Goal: Task Accomplishment & Management: Manage account settings

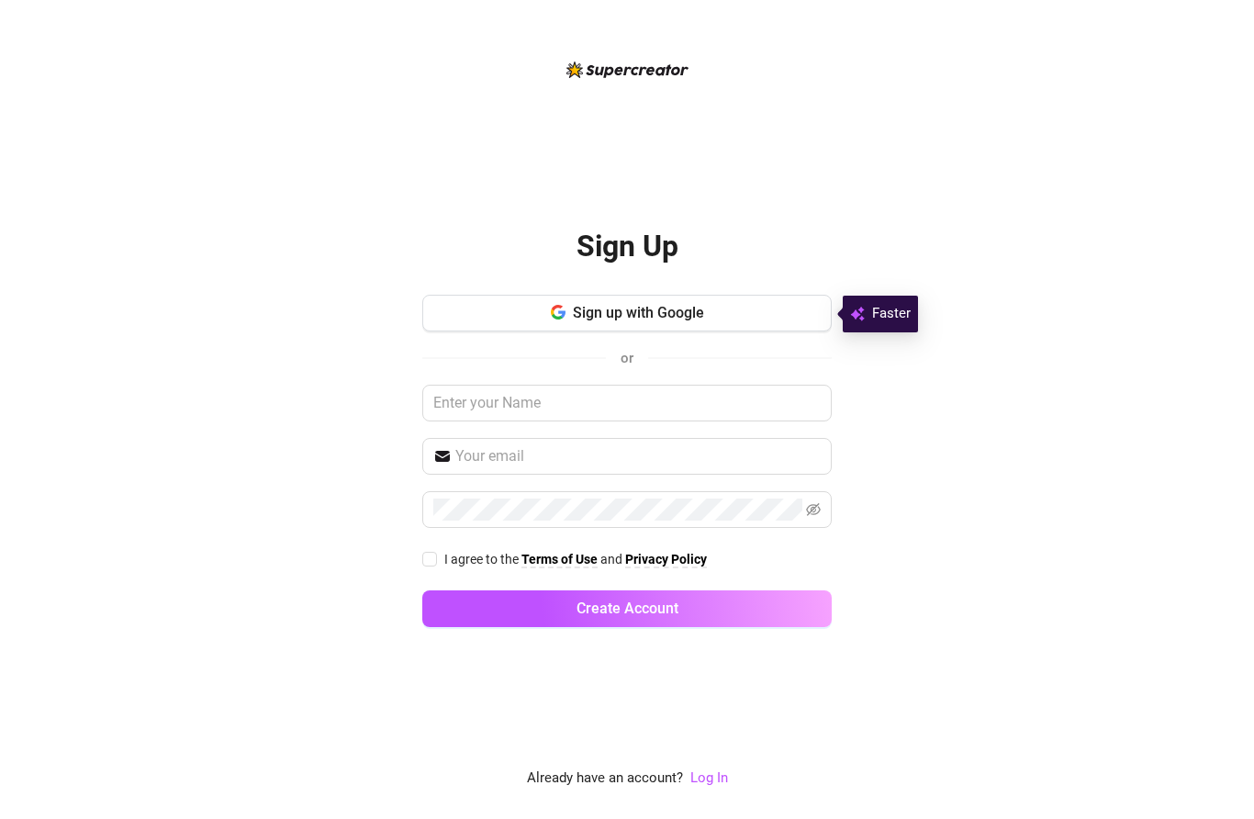
click at [434, 559] on input "I agree to the Terms of Use and Privacy Policy" at bounding box center [428, 558] width 13 height 13
checkbox input "true"
click at [719, 780] on link "Log In" at bounding box center [709, 777] width 38 height 17
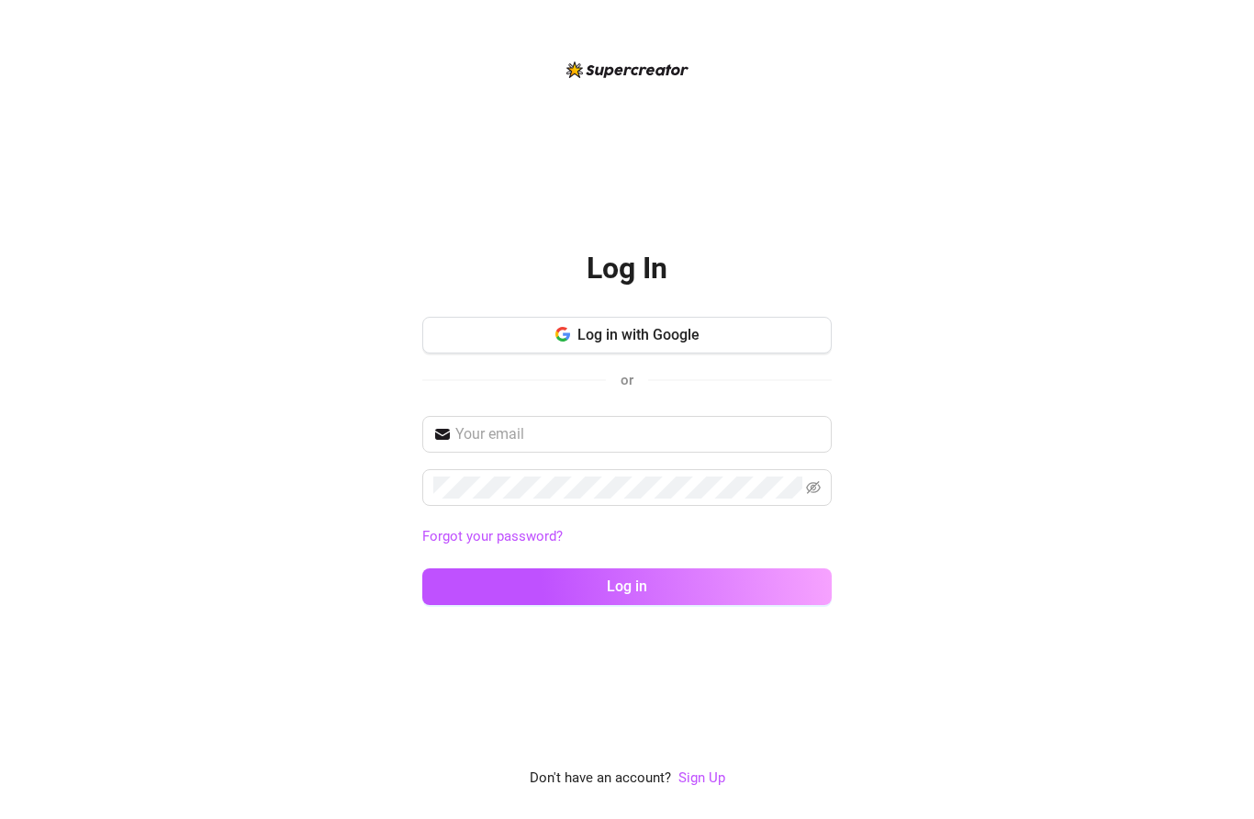
click at [556, 322] on button "Log in with Google" at bounding box center [627, 335] width 410 height 37
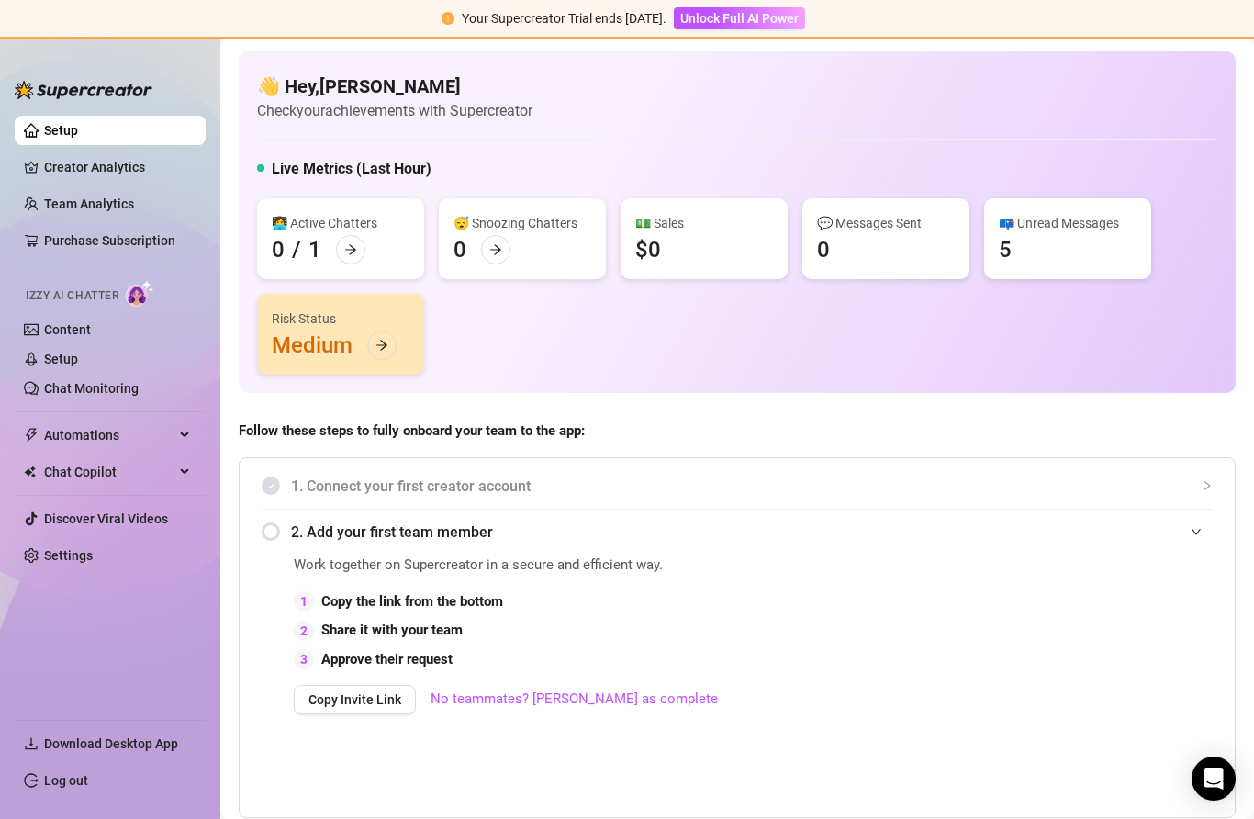
click at [123, 196] on link "Team Analytics" at bounding box center [89, 203] width 90 height 15
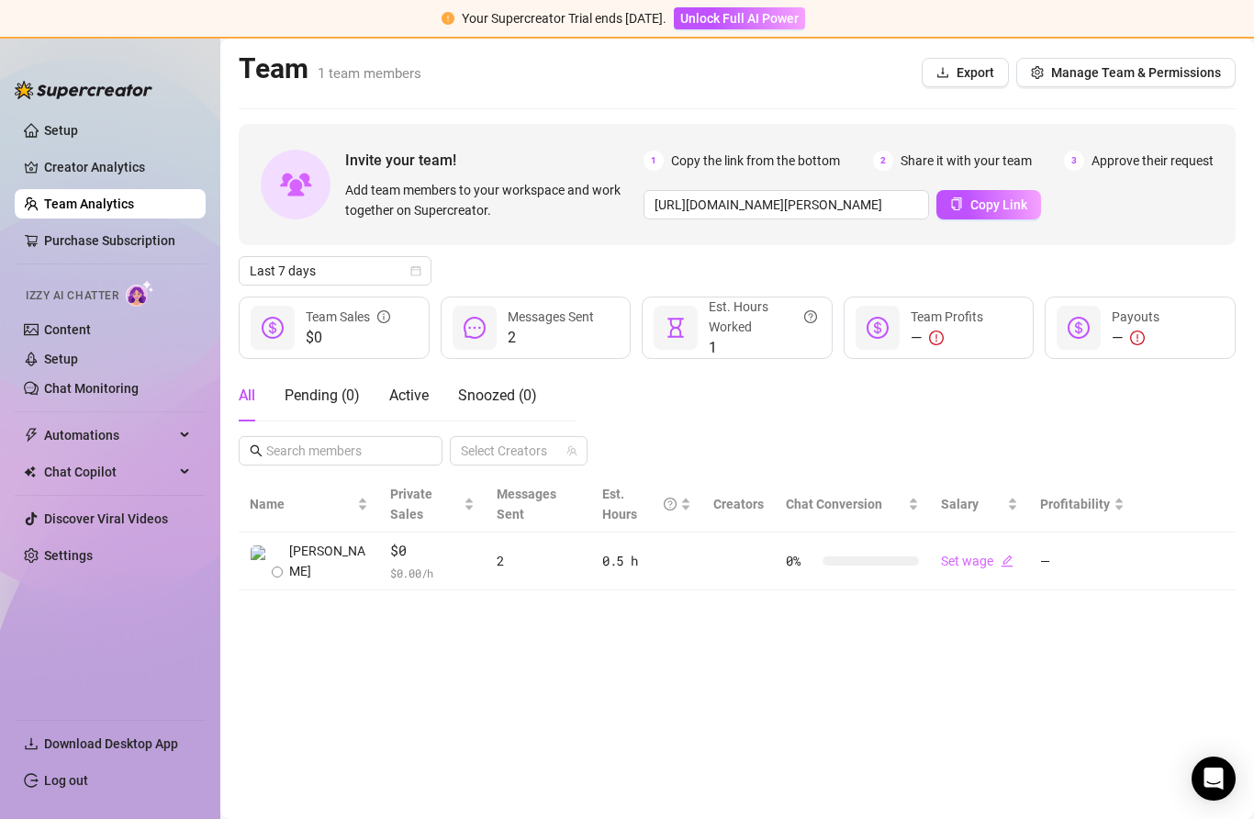
click at [151, 164] on link "Creator Analytics" at bounding box center [117, 166] width 147 height 29
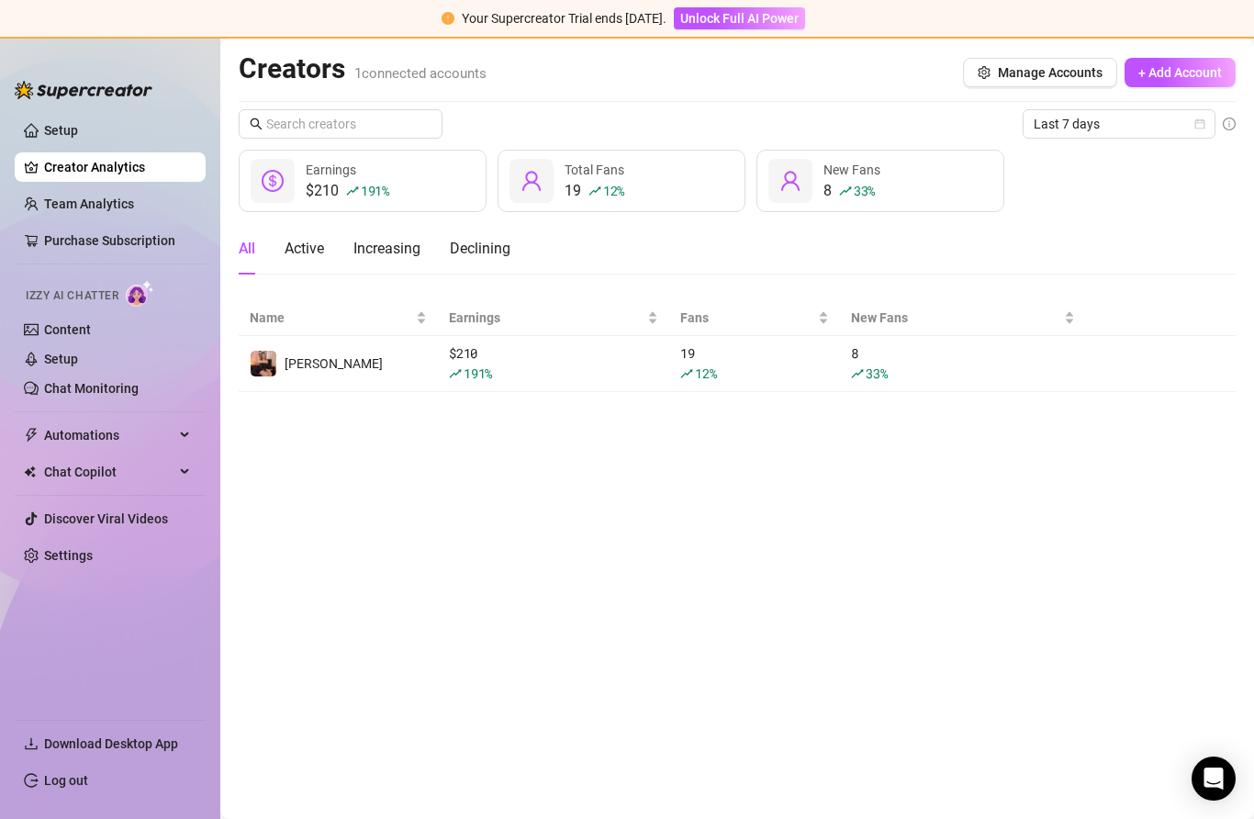
click at [0, 0] on button "button" at bounding box center [0, 0] width 0 height 0
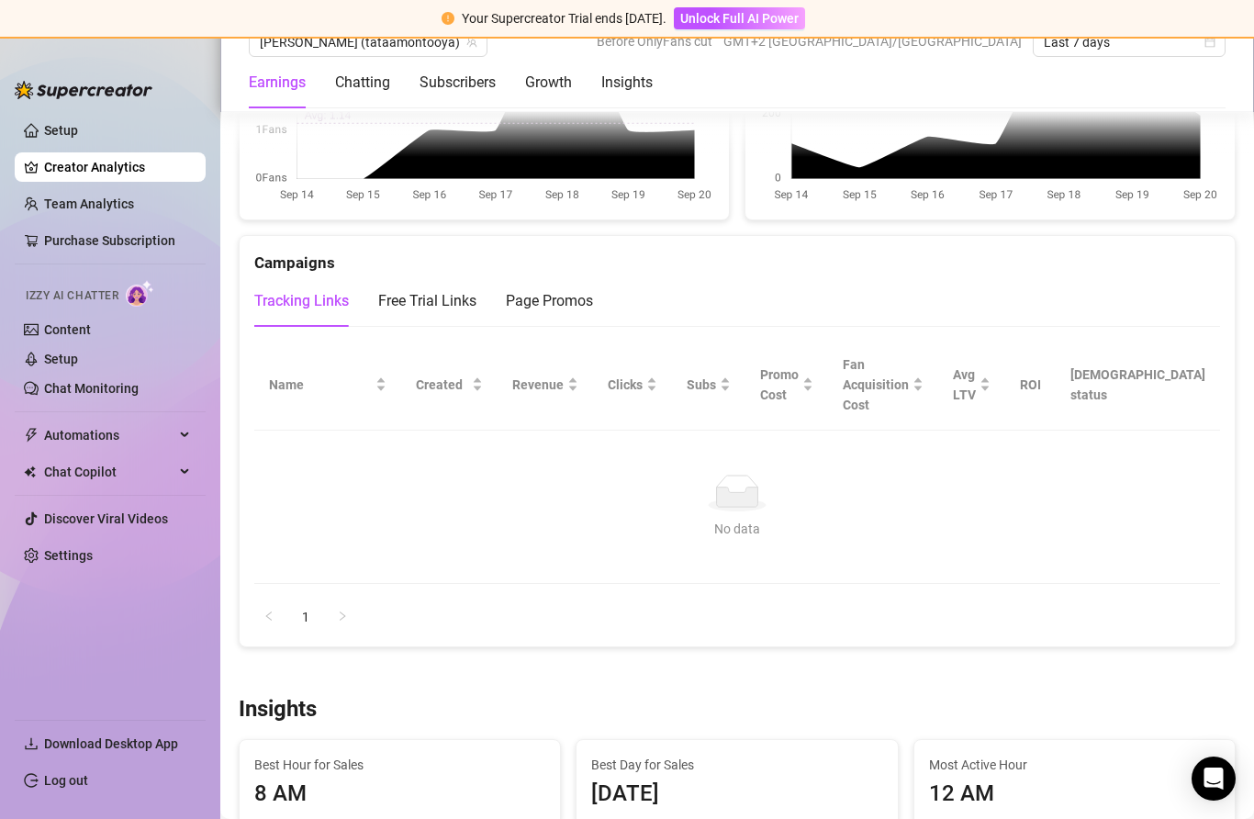
scroll to position [1946, 0]
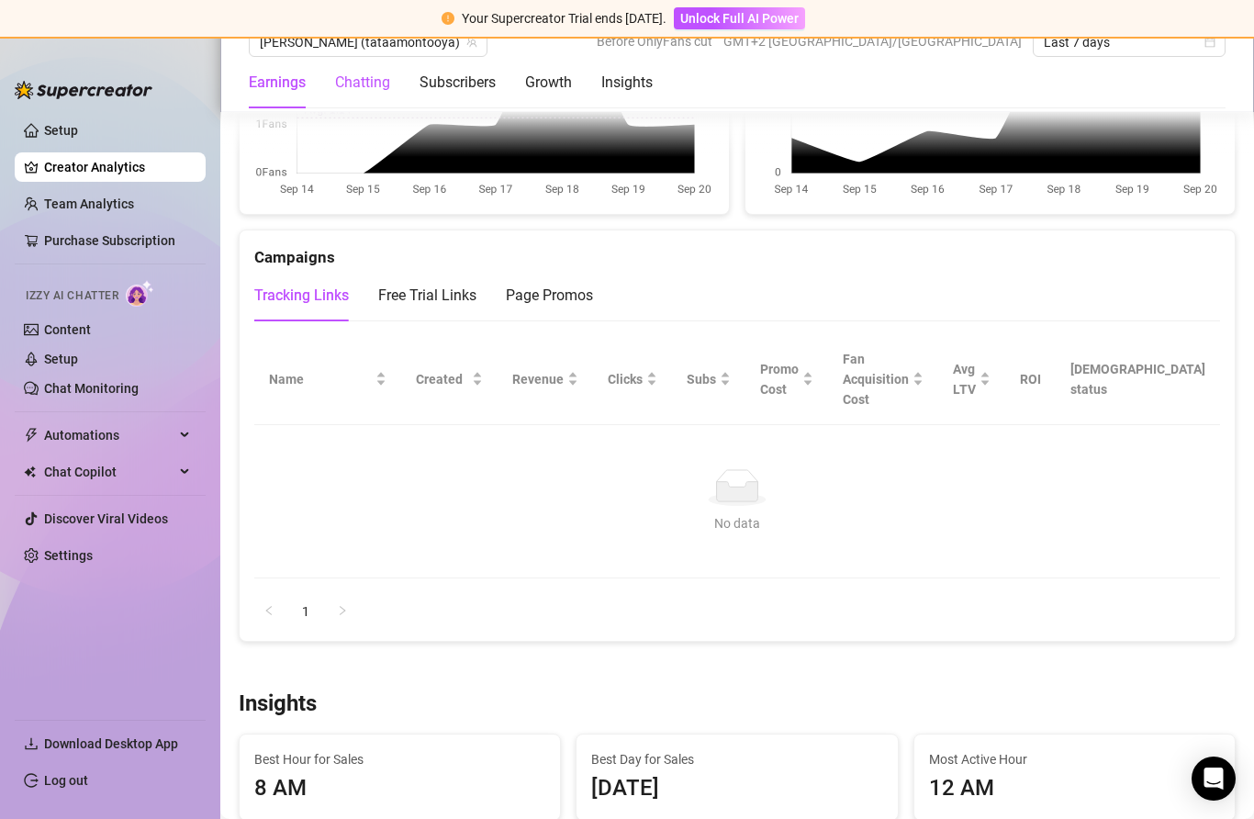
click at [364, 80] on div "Chatting" at bounding box center [362, 83] width 55 height 22
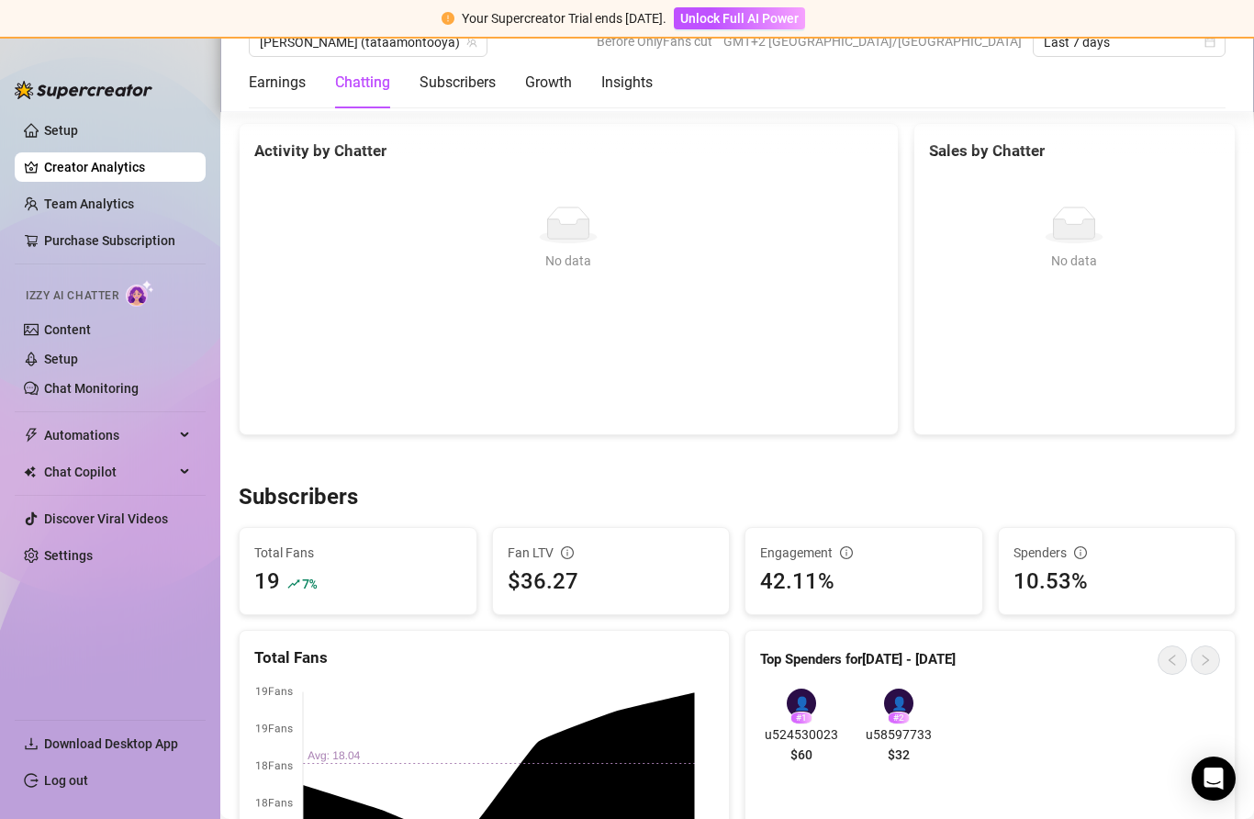
scroll to position [621, 0]
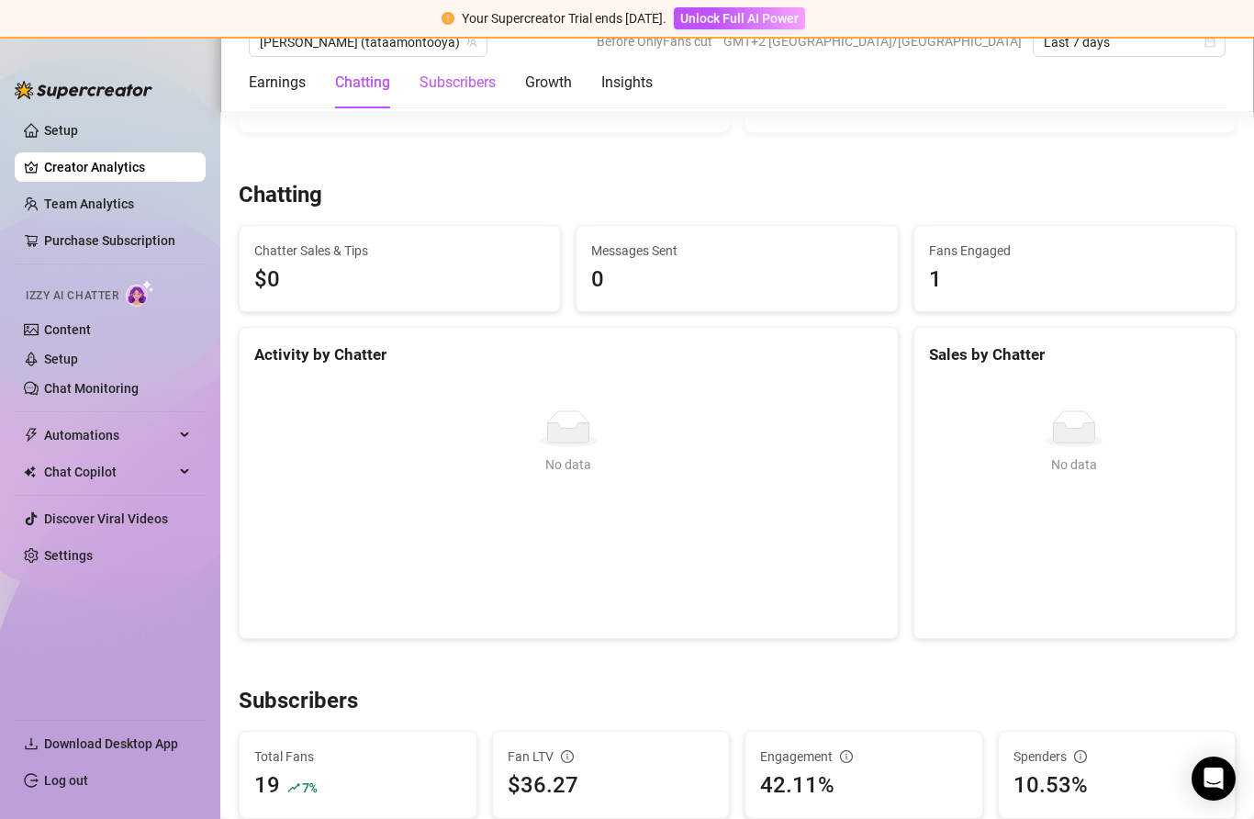
click at [467, 90] on div "Subscribers" at bounding box center [458, 83] width 76 height 22
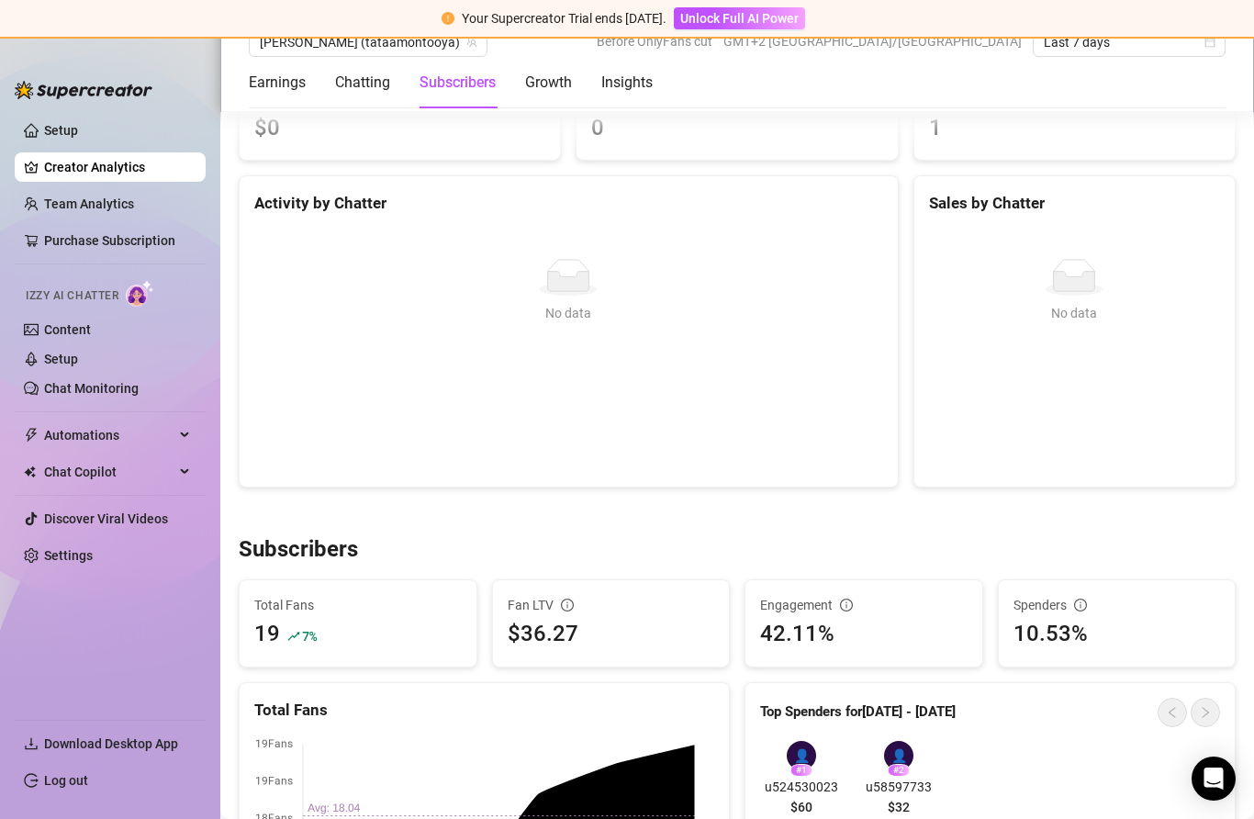
scroll to position [1117, 0]
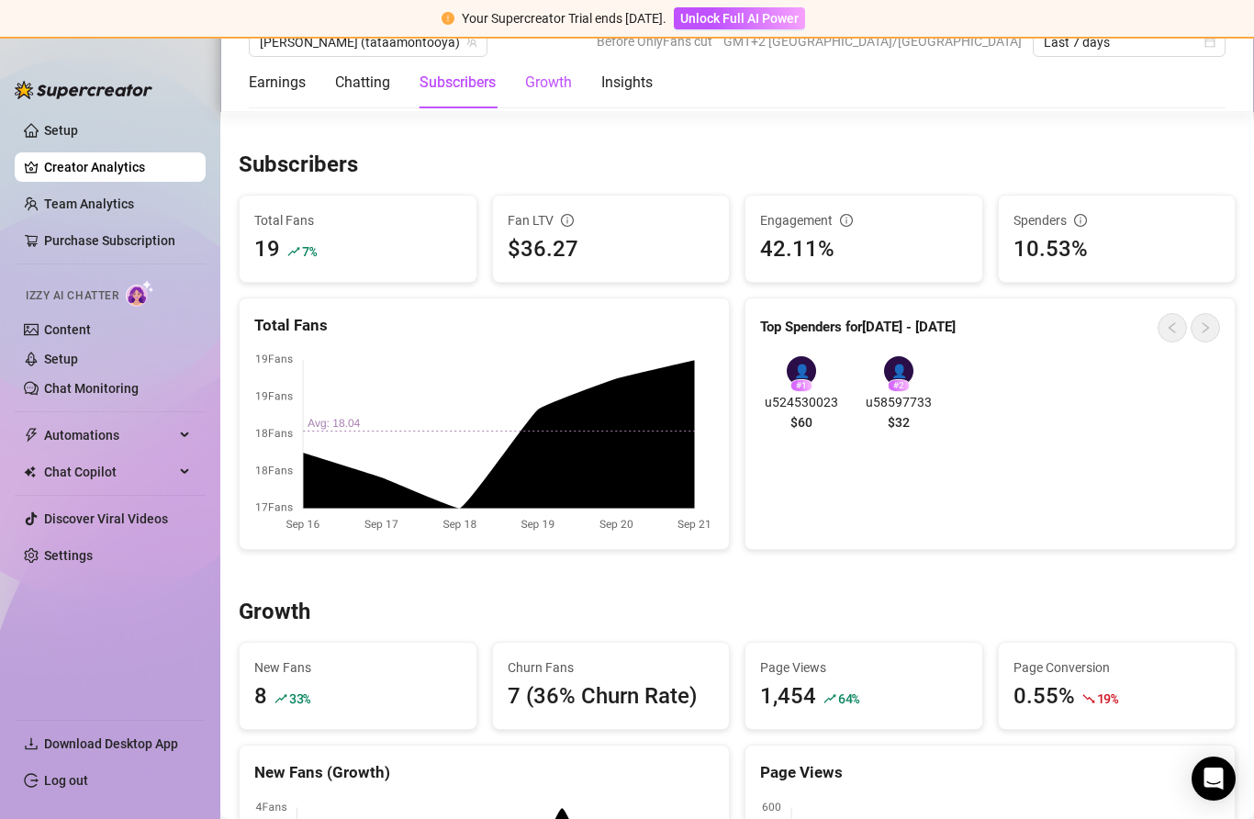
click at [551, 86] on div "Growth" at bounding box center [548, 83] width 47 height 22
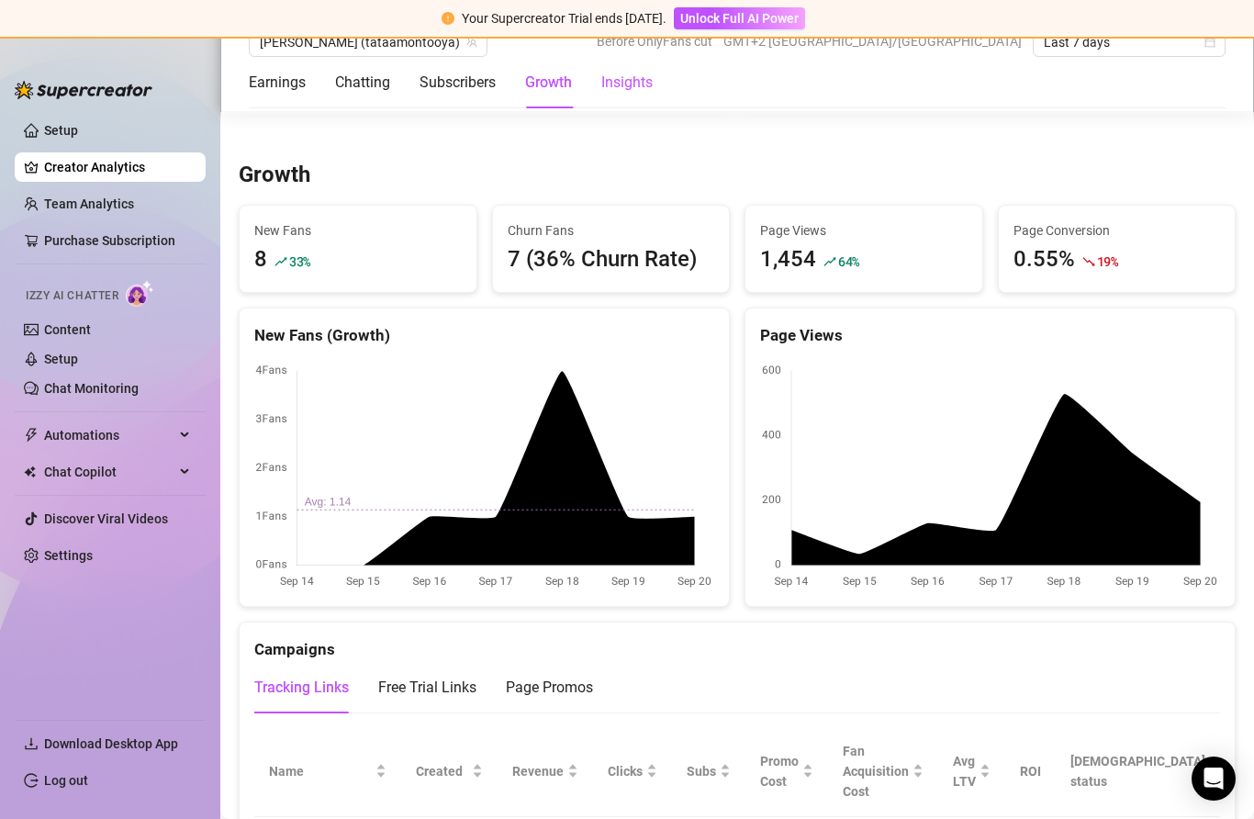
click at [608, 76] on div "Insights" at bounding box center [626, 83] width 51 height 22
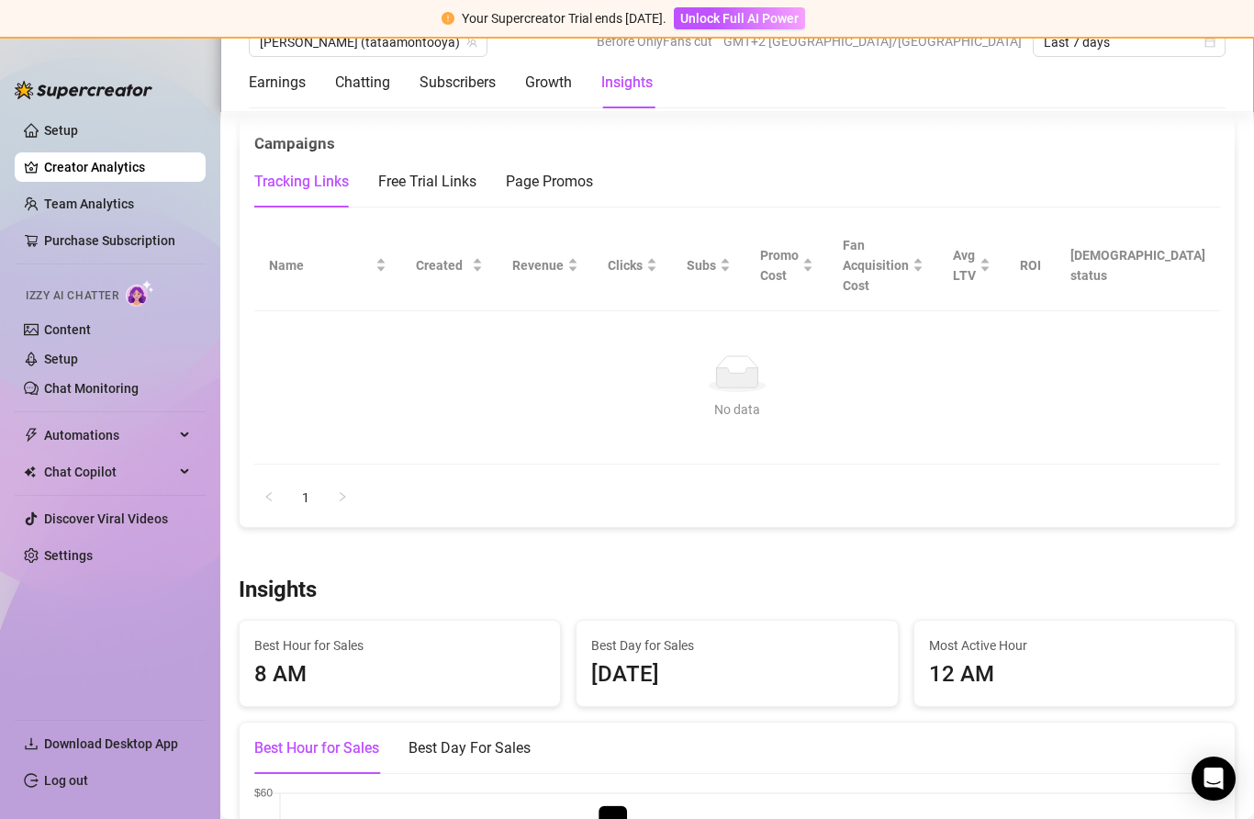
scroll to position [2463, 0]
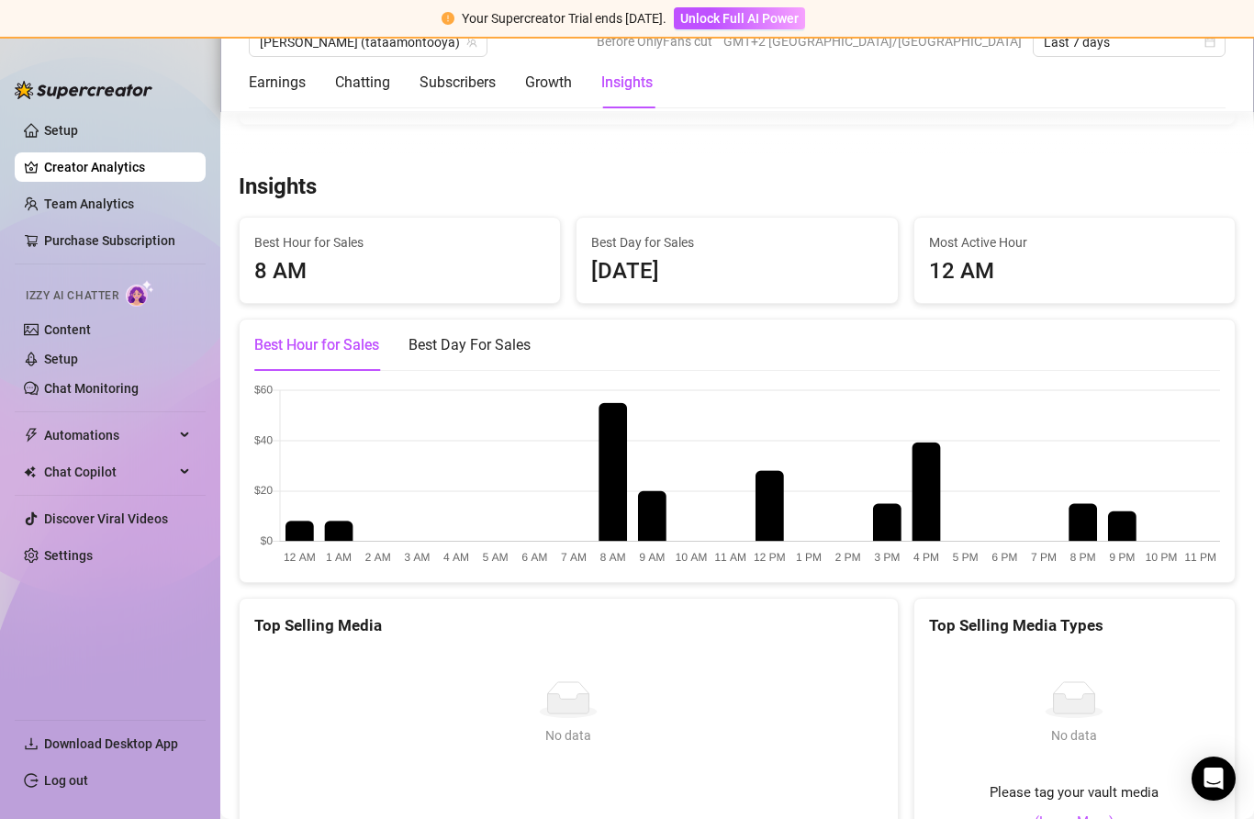
click at [91, 337] on link "Content" at bounding box center [67, 329] width 47 height 15
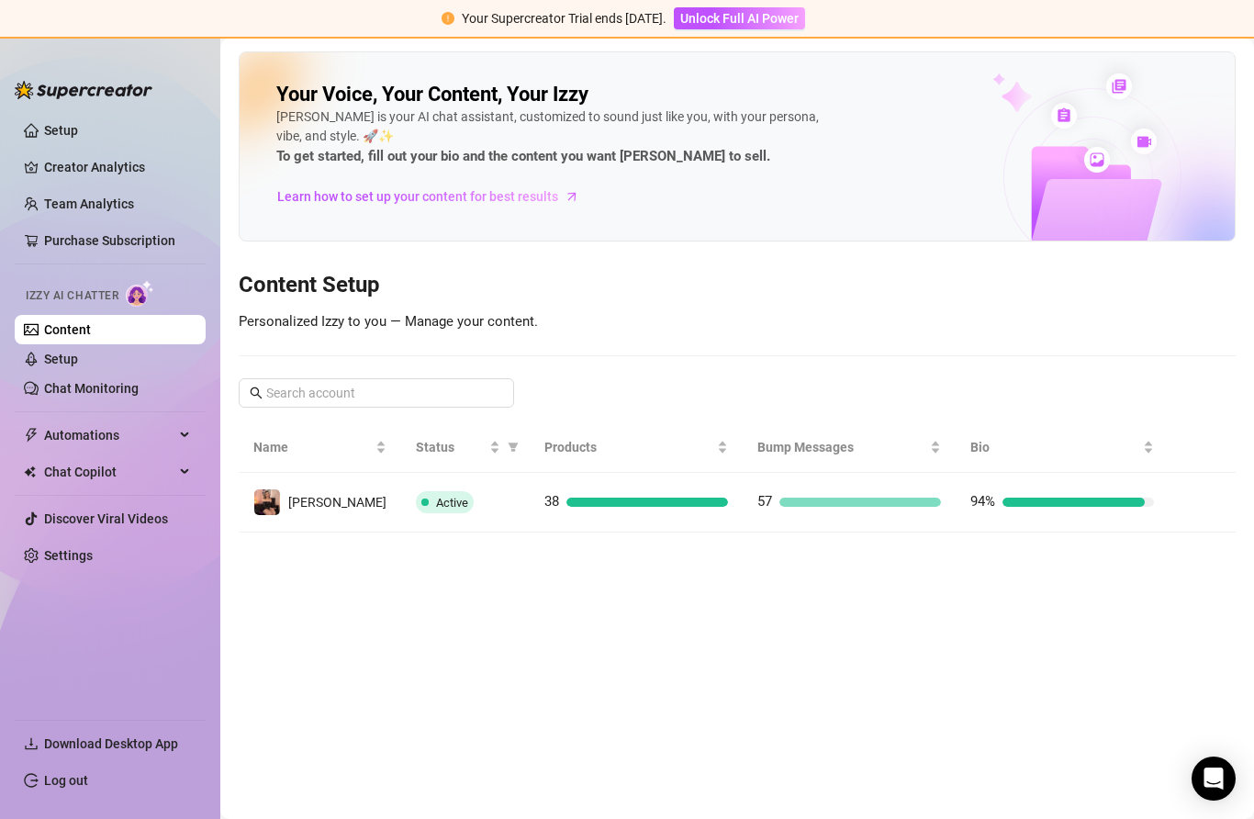
click at [139, 396] on link "Chat Monitoring" at bounding box center [91, 388] width 95 height 15
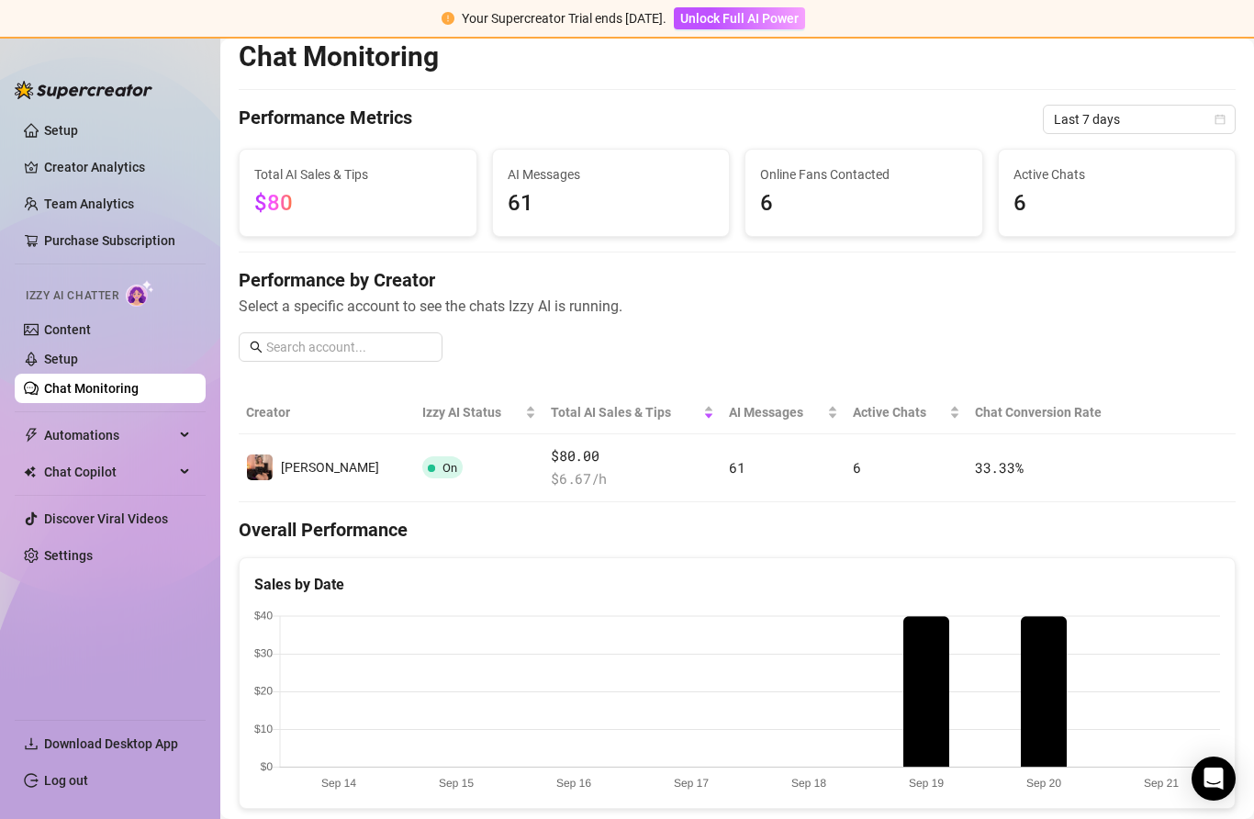
click at [309, 201] on span "$80" at bounding box center [358, 203] width 208 height 35
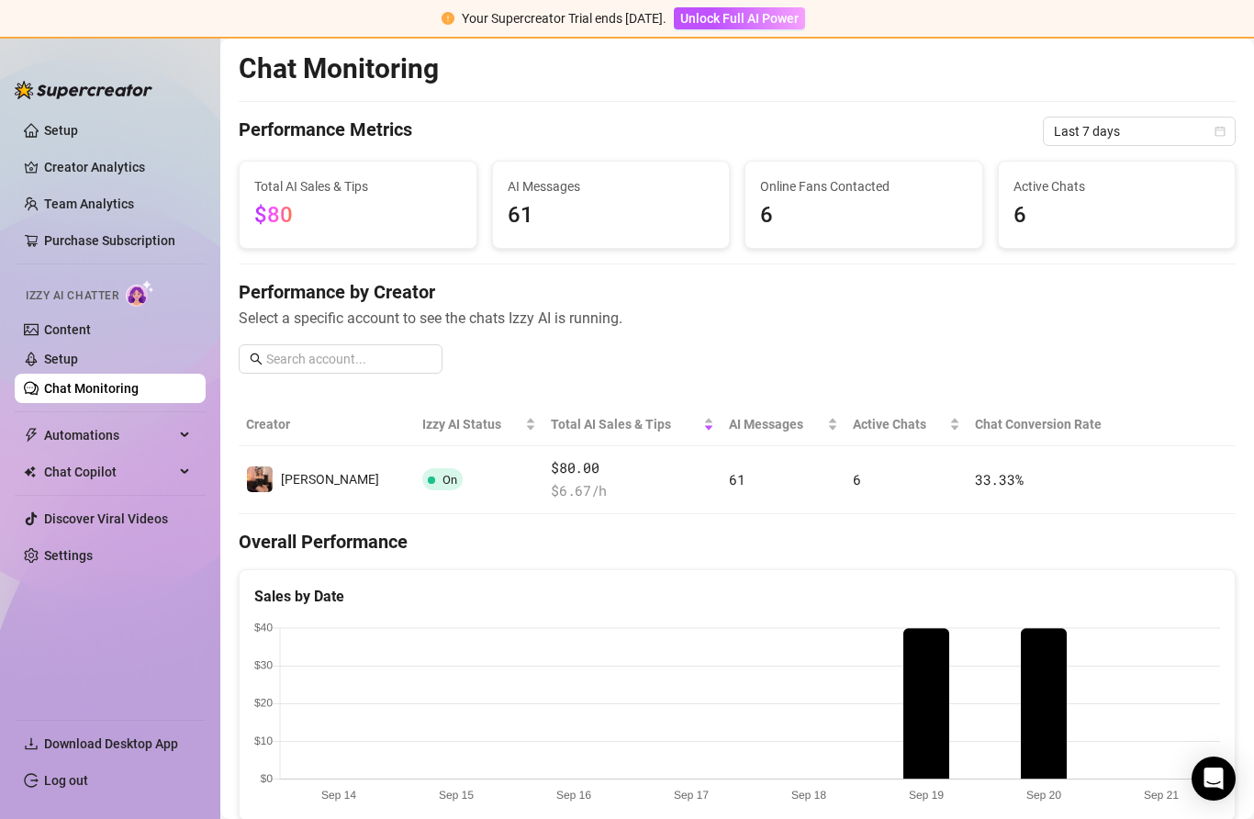
click at [1050, 696] on canvas at bounding box center [737, 714] width 966 height 184
click at [1049, 749] on canvas at bounding box center [737, 714] width 966 height 184
click at [1051, 660] on canvas at bounding box center [737, 714] width 966 height 184
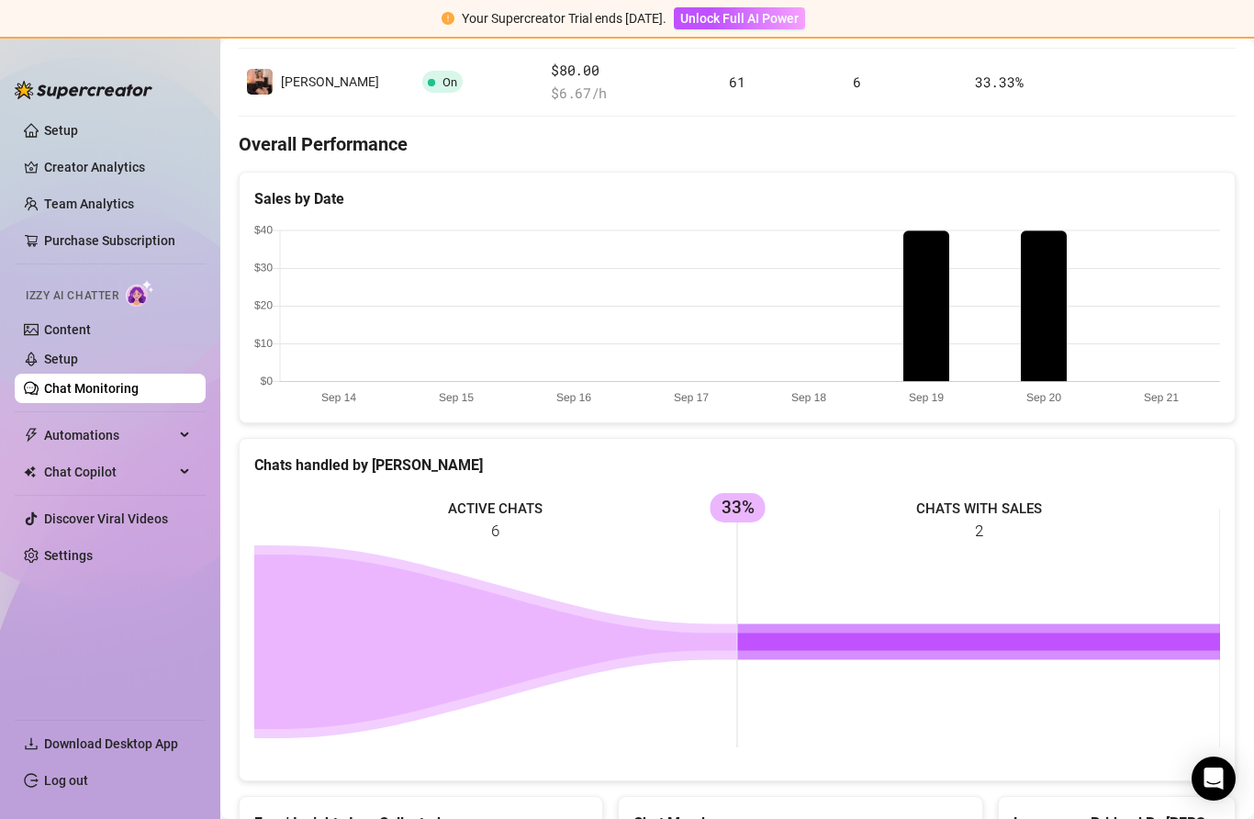
scroll to position [398, 0]
click at [1006, 515] on rect at bounding box center [737, 627] width 966 height 275
click at [1005, 514] on rect at bounding box center [737, 627] width 966 height 275
click at [970, 527] on rect at bounding box center [737, 627] width 966 height 275
click at [969, 527] on rect at bounding box center [737, 627] width 966 height 275
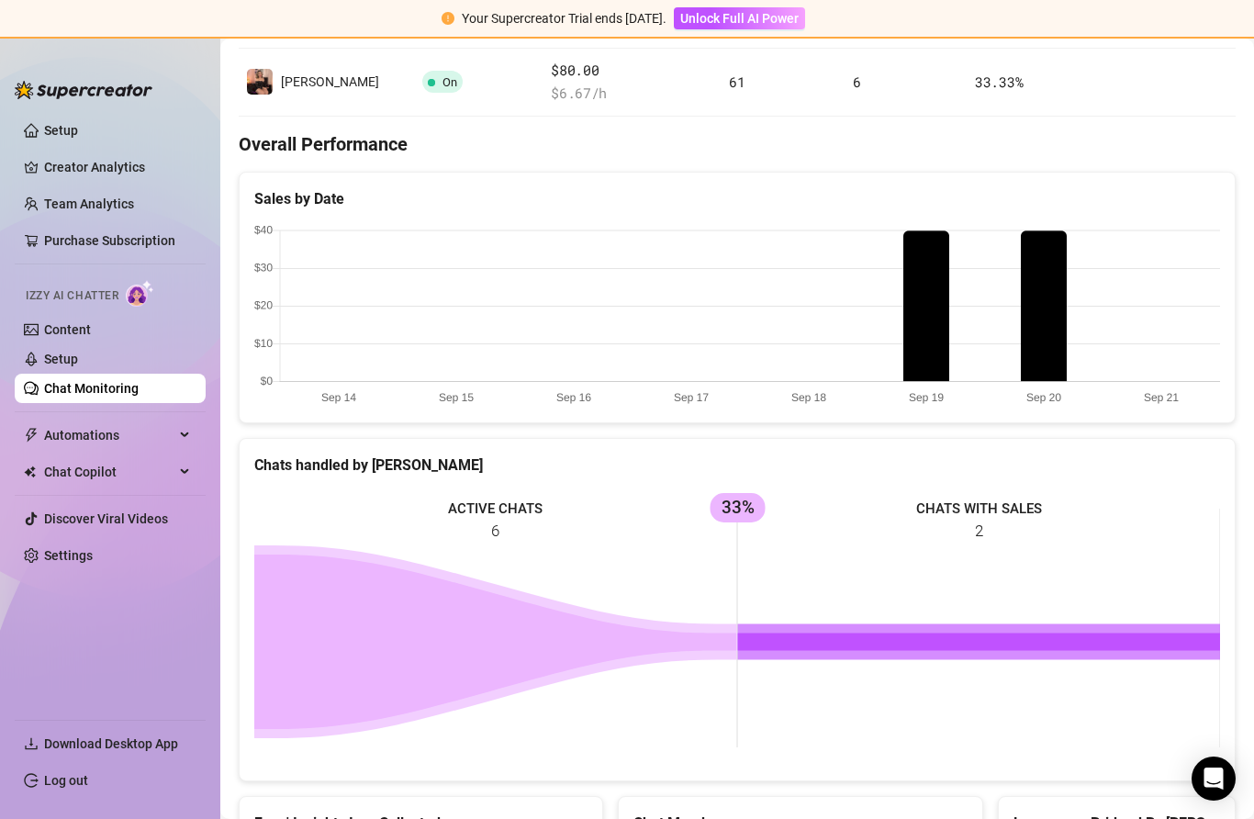
click at [696, 505] on rect at bounding box center [737, 627] width 966 height 275
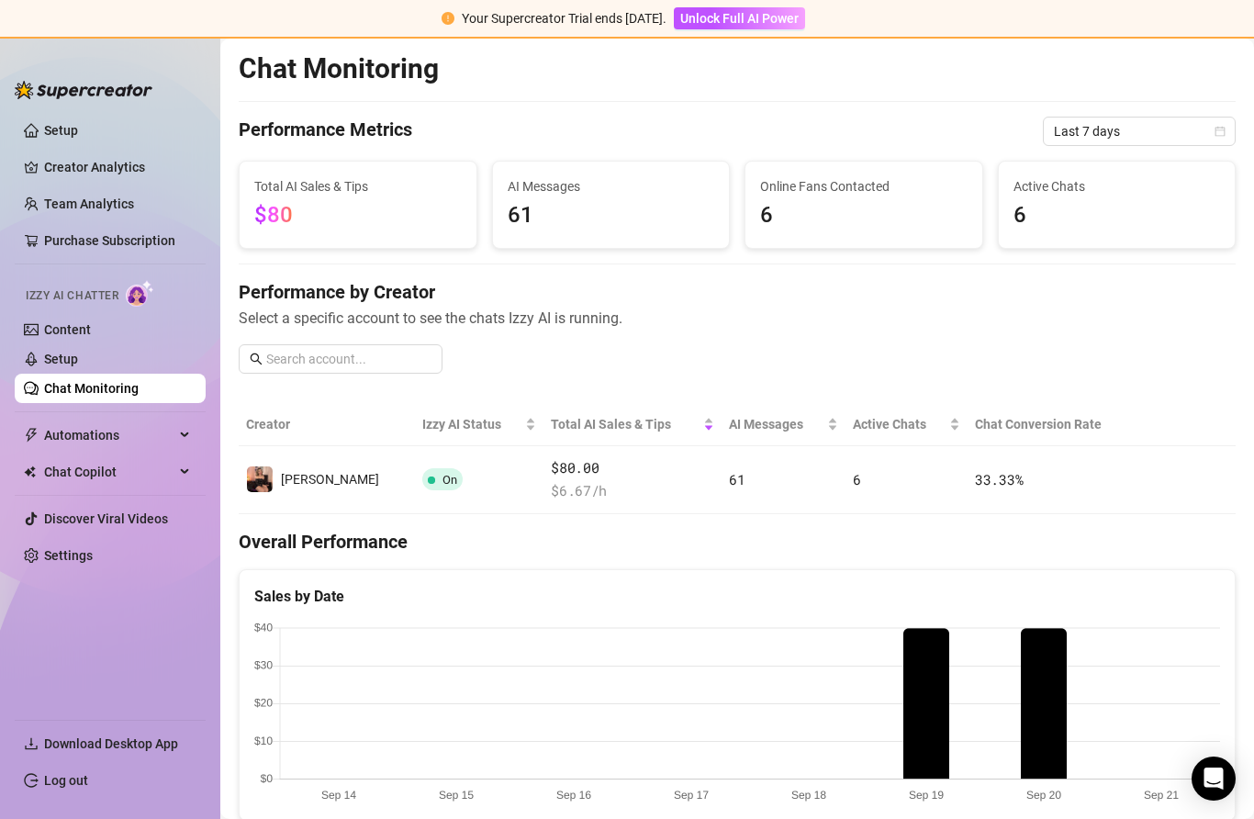
scroll to position [0, 0]
click at [152, 432] on span "Automations" at bounding box center [109, 435] width 130 height 29
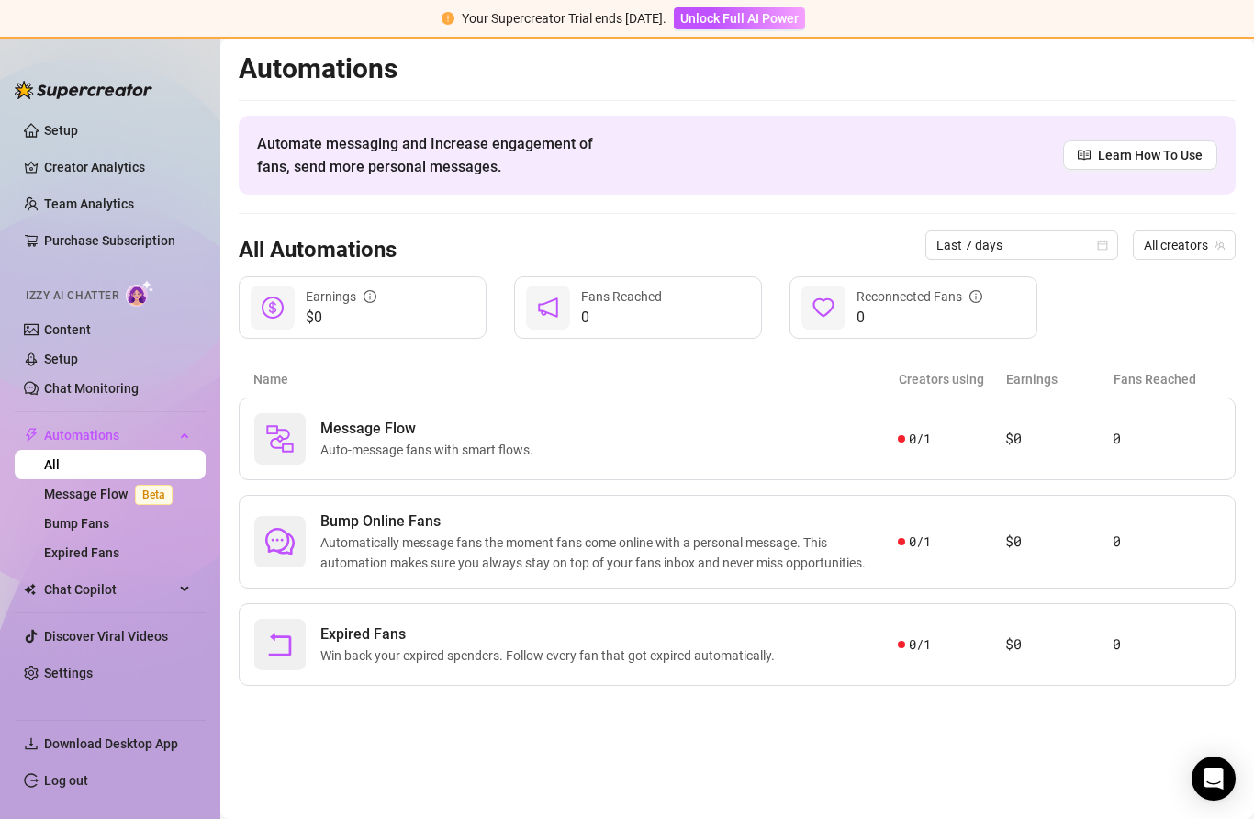
click at [139, 382] on link "Chat Monitoring" at bounding box center [91, 388] width 95 height 15
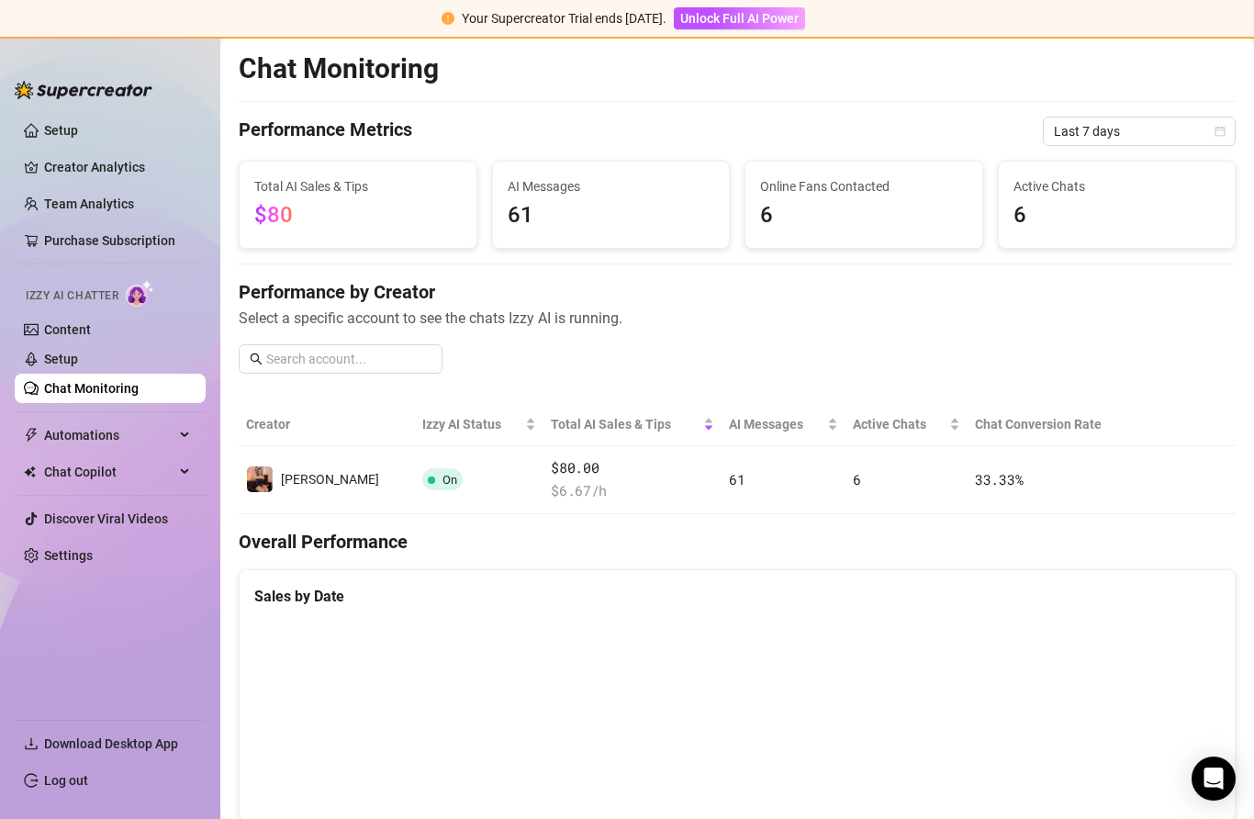
click at [263, 419] on th "Creator" at bounding box center [327, 424] width 176 height 43
click at [422, 422] on span "Izzy AI Status" at bounding box center [471, 424] width 99 height 20
click at [571, 420] on span "Total AI Sales & Tips" at bounding box center [625, 424] width 149 height 20
click at [757, 428] on span "AI Messages" at bounding box center [776, 424] width 95 height 20
click at [869, 419] on span "Active Chats" at bounding box center [899, 424] width 93 height 20
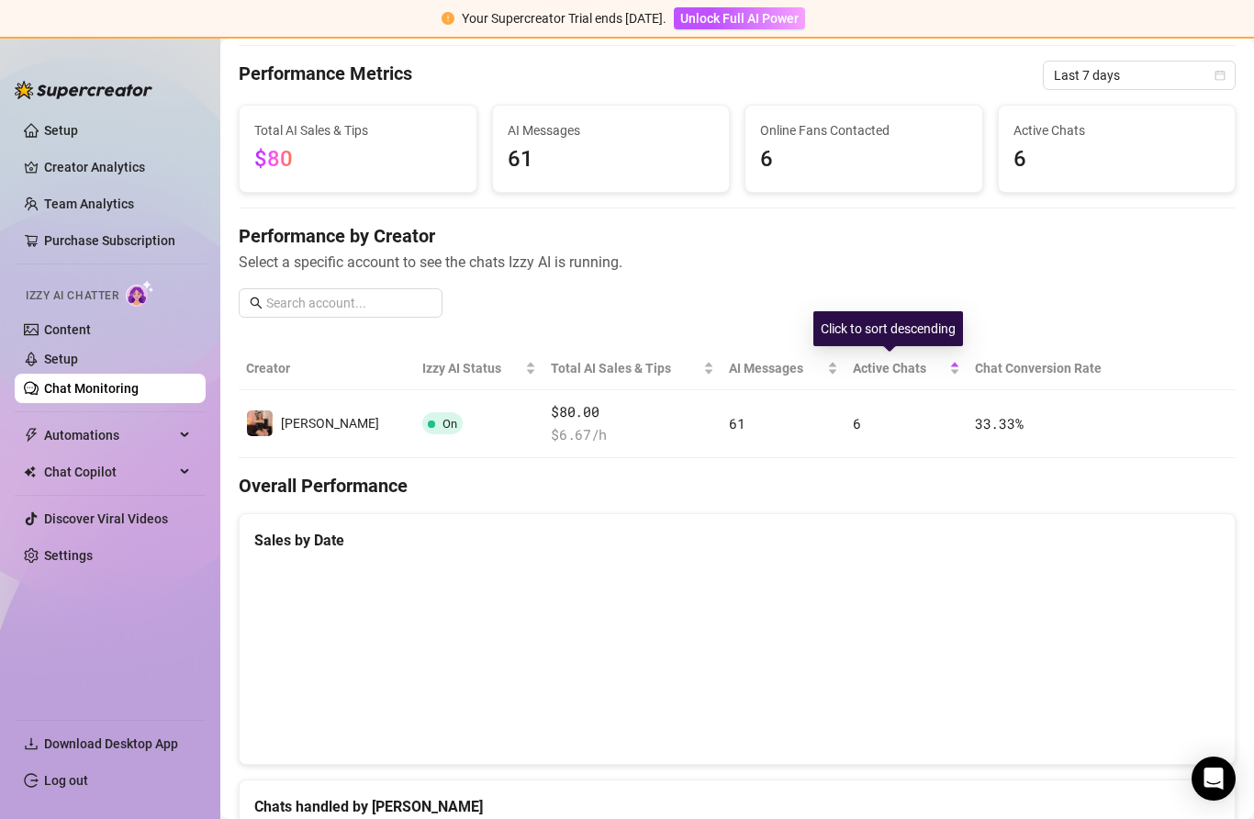
scroll to position [56, 0]
click at [746, 439] on td "61" at bounding box center [784, 424] width 124 height 68
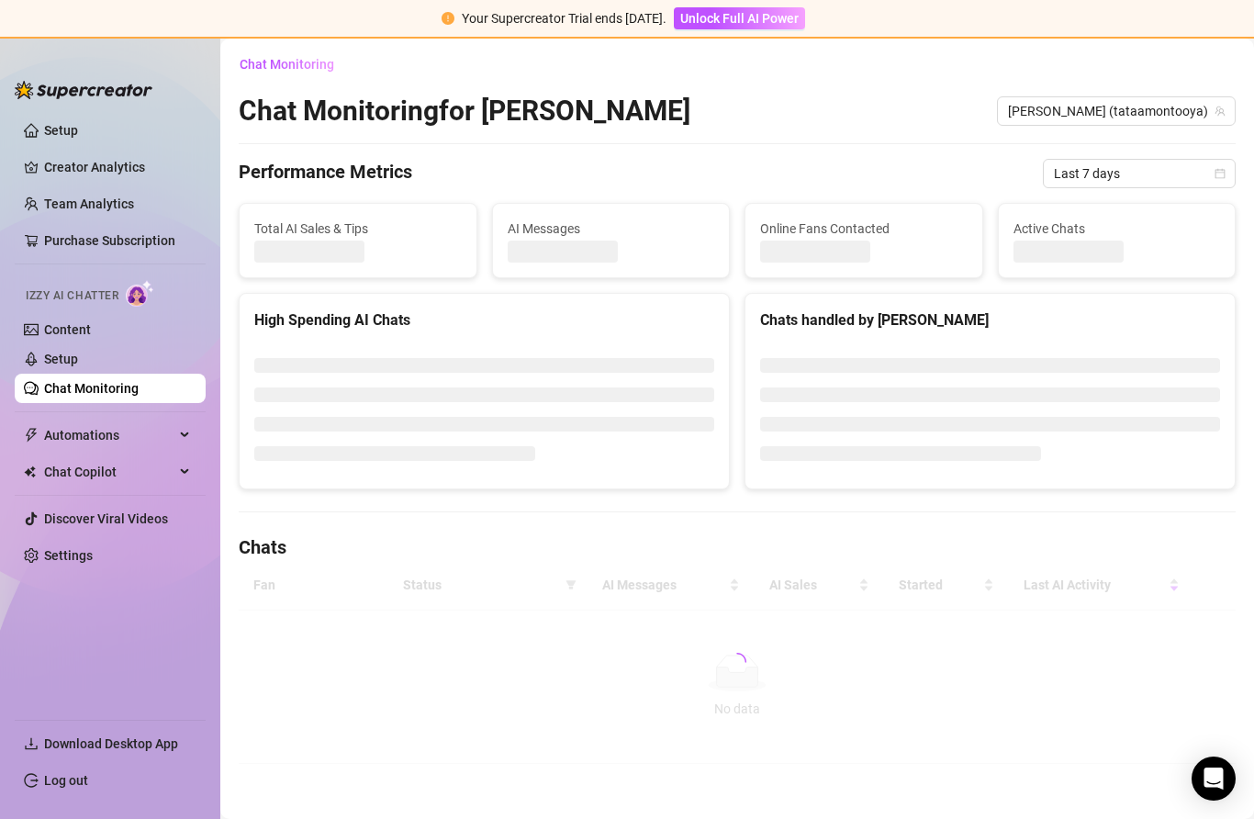
scroll to position [2, 0]
click at [1155, 434] on ul at bounding box center [990, 409] width 460 height 103
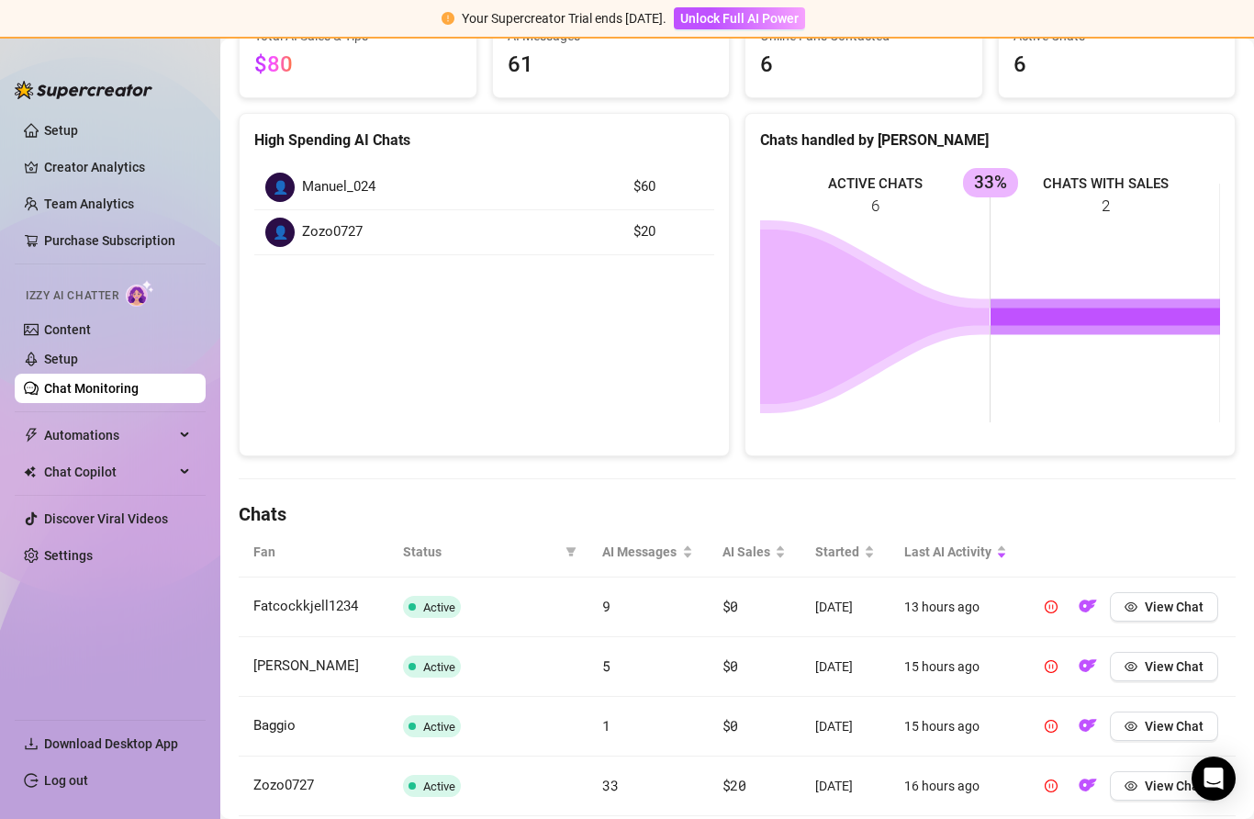
scroll to position [196, 0]
click at [558, 185] on div "👤 Manuel_024" at bounding box center [438, 186] width 346 height 29
click at [656, 196] on article "$60" at bounding box center [669, 186] width 70 height 22
click at [633, 216] on td "$20" at bounding box center [669, 231] width 92 height 45
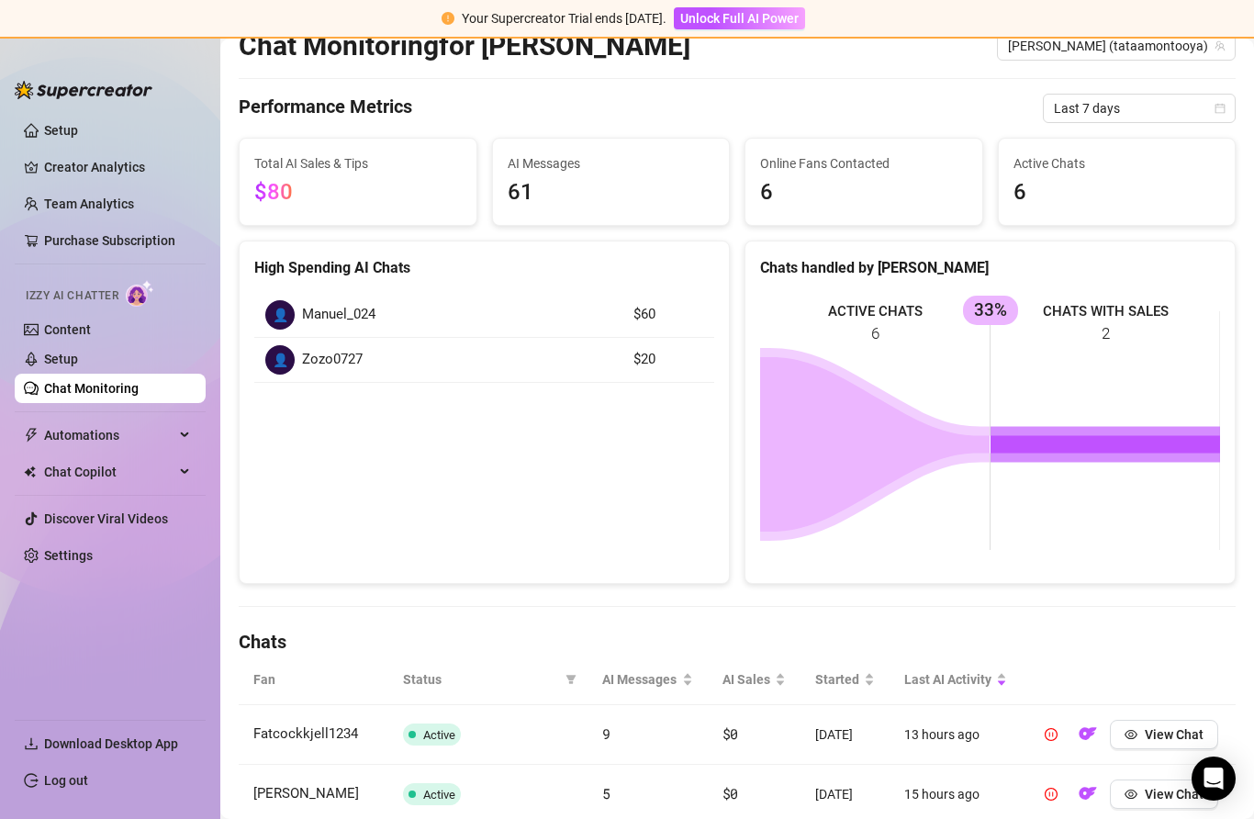
click at [626, 313] on td "$60" at bounding box center [669, 315] width 92 height 45
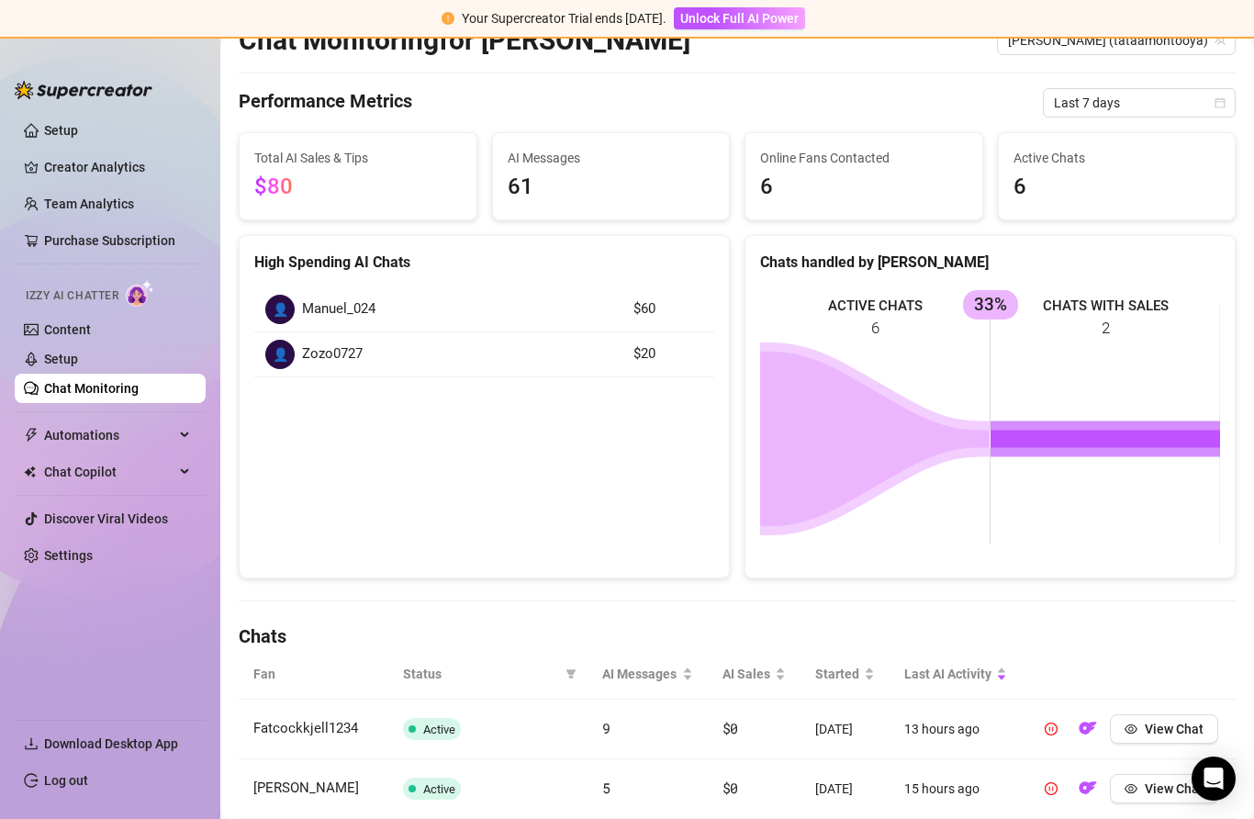
click at [641, 346] on article "$20" at bounding box center [669, 354] width 70 height 22
click at [682, 353] on article "$20" at bounding box center [669, 354] width 70 height 22
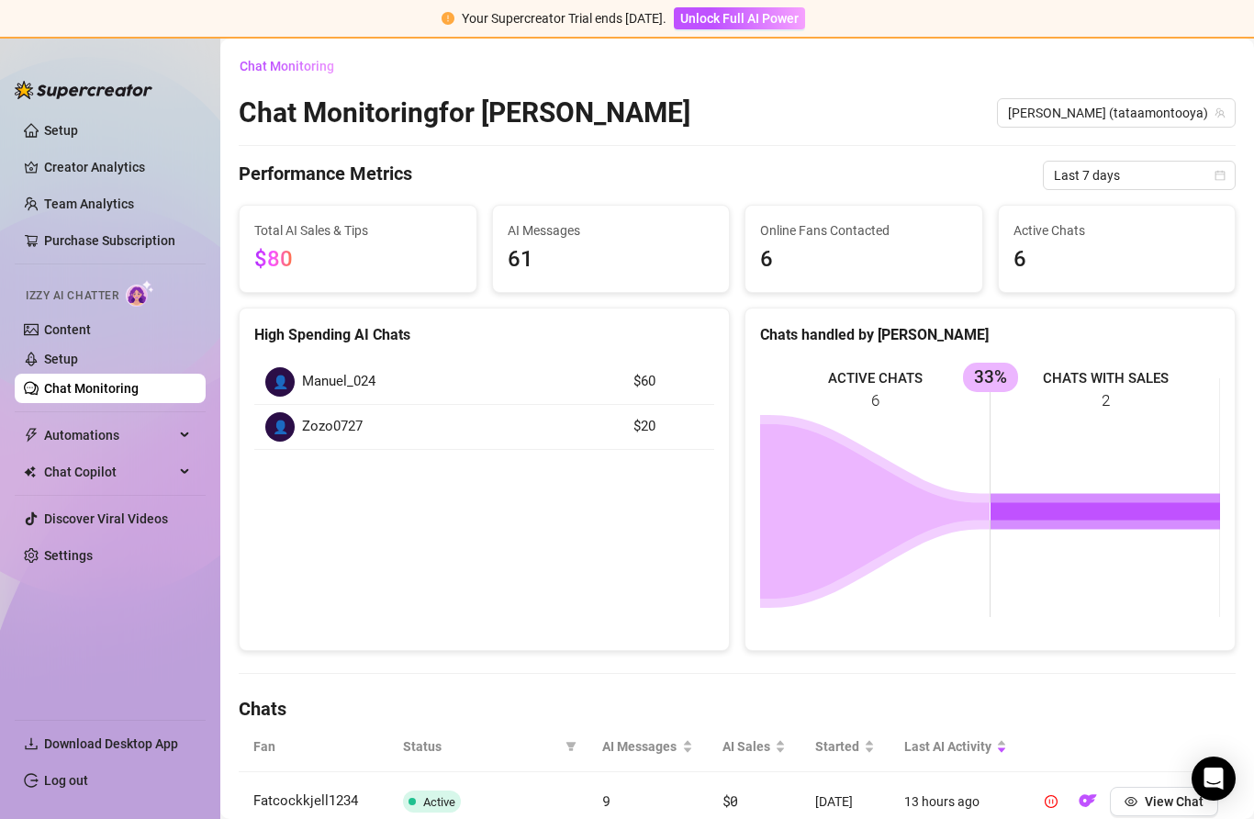
scroll to position [0, 0]
click at [78, 366] on link "Setup" at bounding box center [61, 359] width 34 height 15
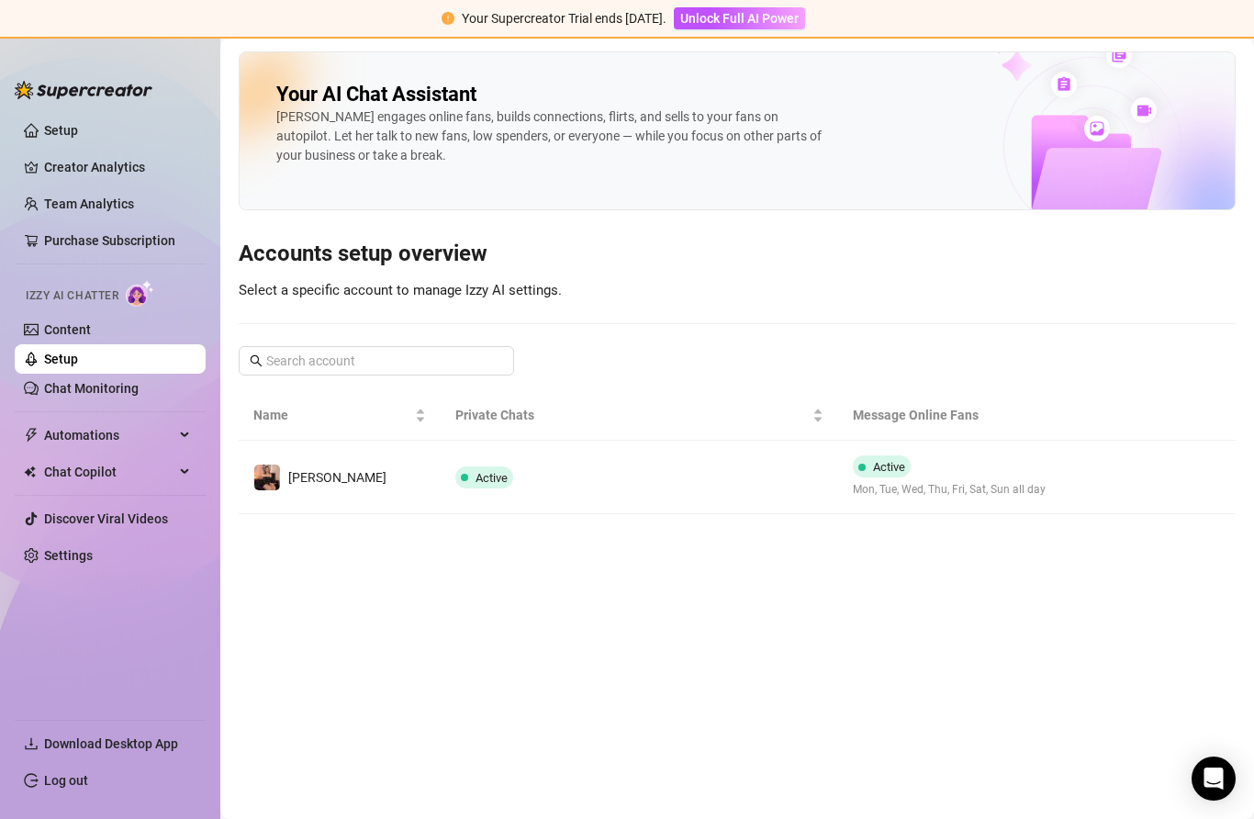
click at [1128, 489] on button "button" at bounding box center [1132, 477] width 29 height 29
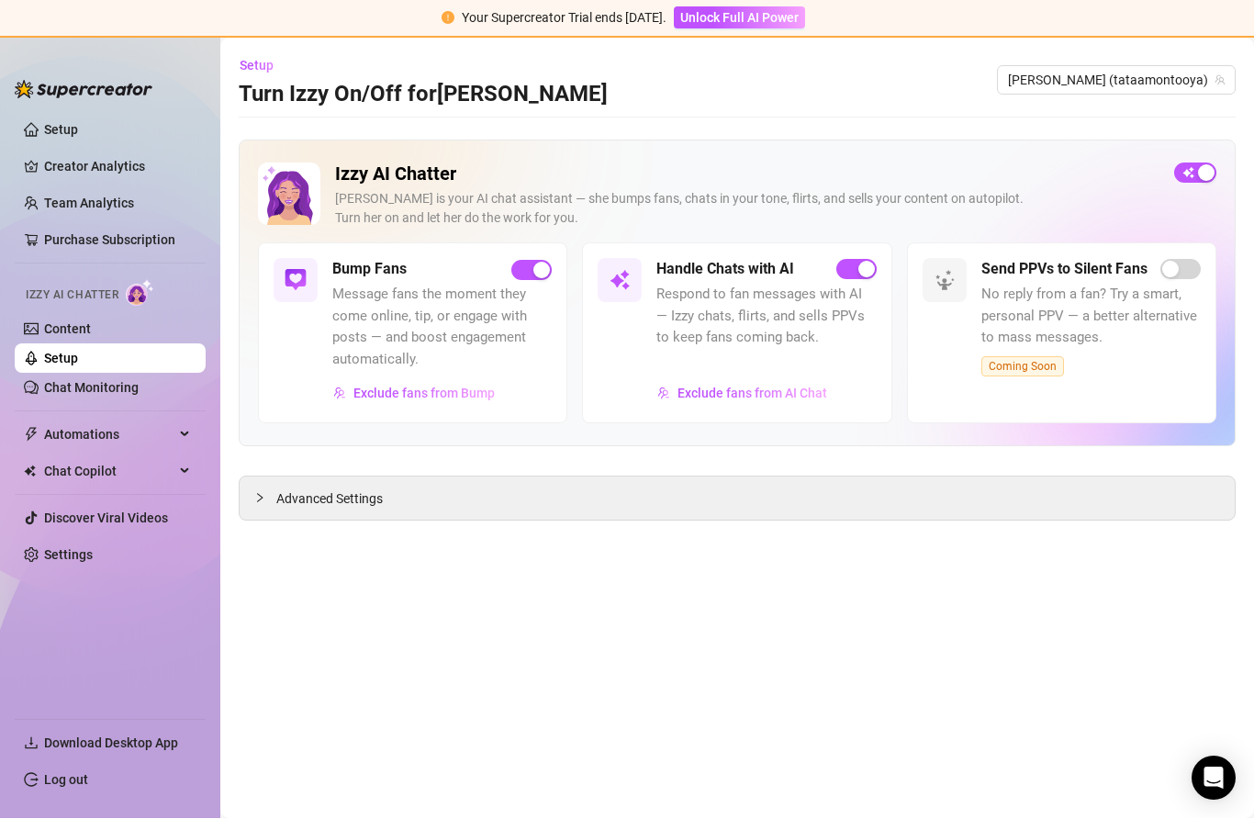
click at [1176, 281] on div "Send PPVs to Silent Fans No reply from a fan? Try a smart, personal PPV — a bet…" at bounding box center [1091, 333] width 219 height 149
click at [1181, 251] on div "Send PPVs to Silent Fans No reply from a fan? Try a smart, personal PPV — a bet…" at bounding box center [1061, 333] width 309 height 180
click at [517, 500] on div "Advanced Settings" at bounding box center [737, 498] width 995 height 43
click at [91, 329] on link "Content" at bounding box center [67, 329] width 47 height 15
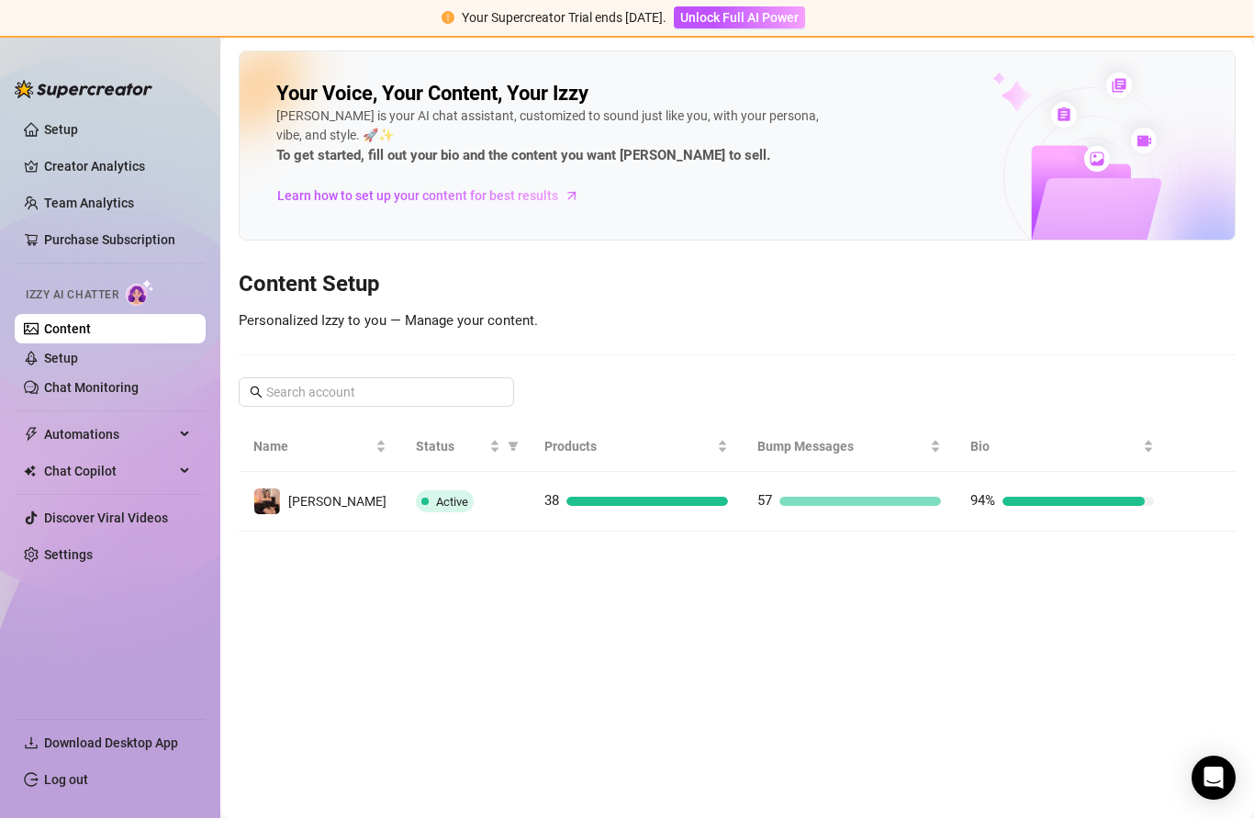
click at [120, 196] on link "Team Analytics" at bounding box center [89, 203] width 90 height 15
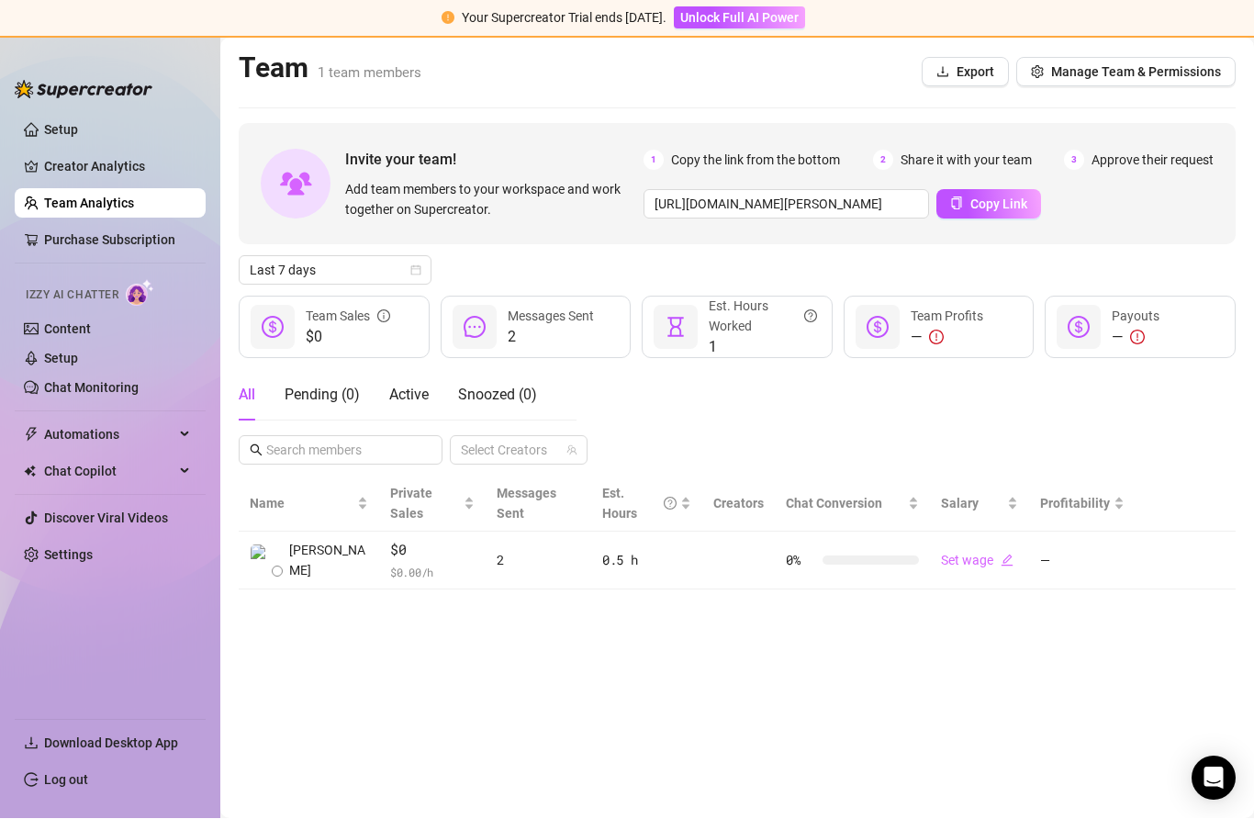
click at [131, 177] on link "Creator Analytics" at bounding box center [117, 166] width 147 height 29
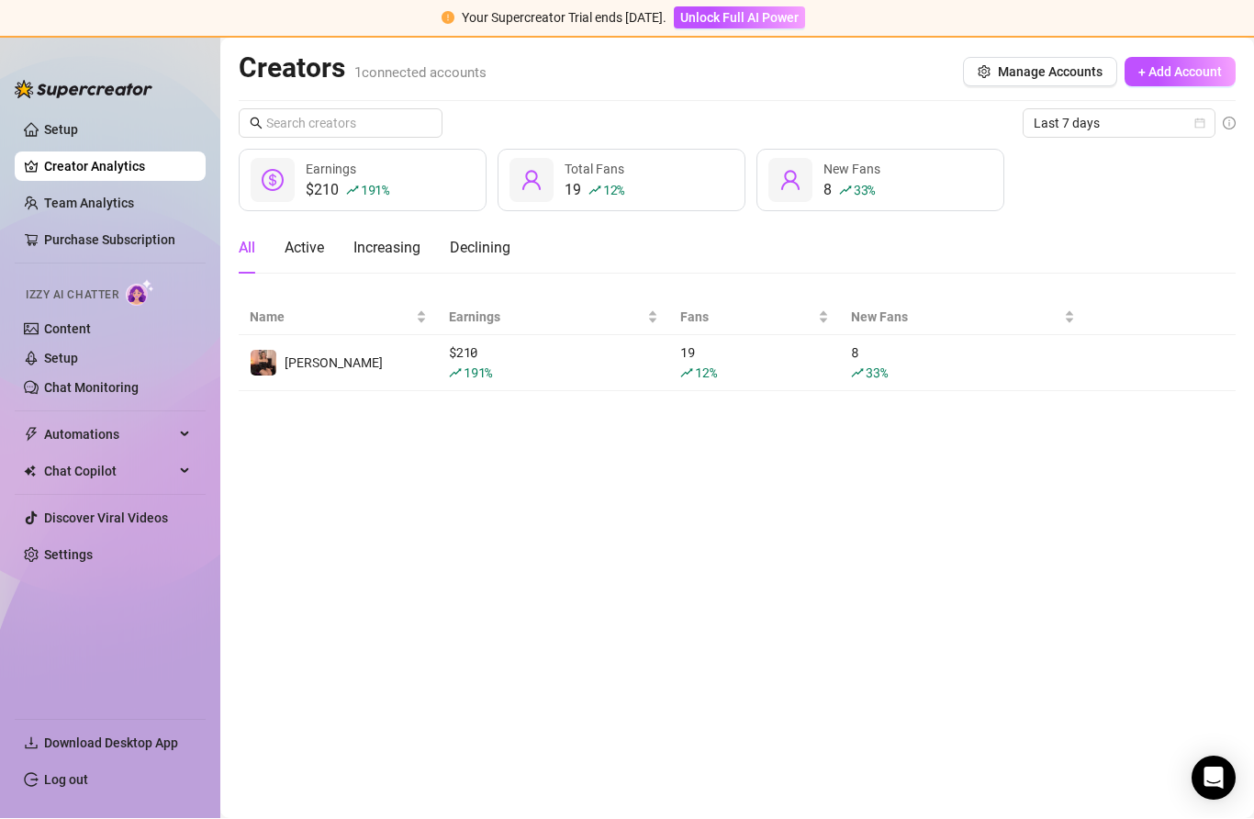
click at [91, 333] on link "Content" at bounding box center [67, 329] width 47 height 15
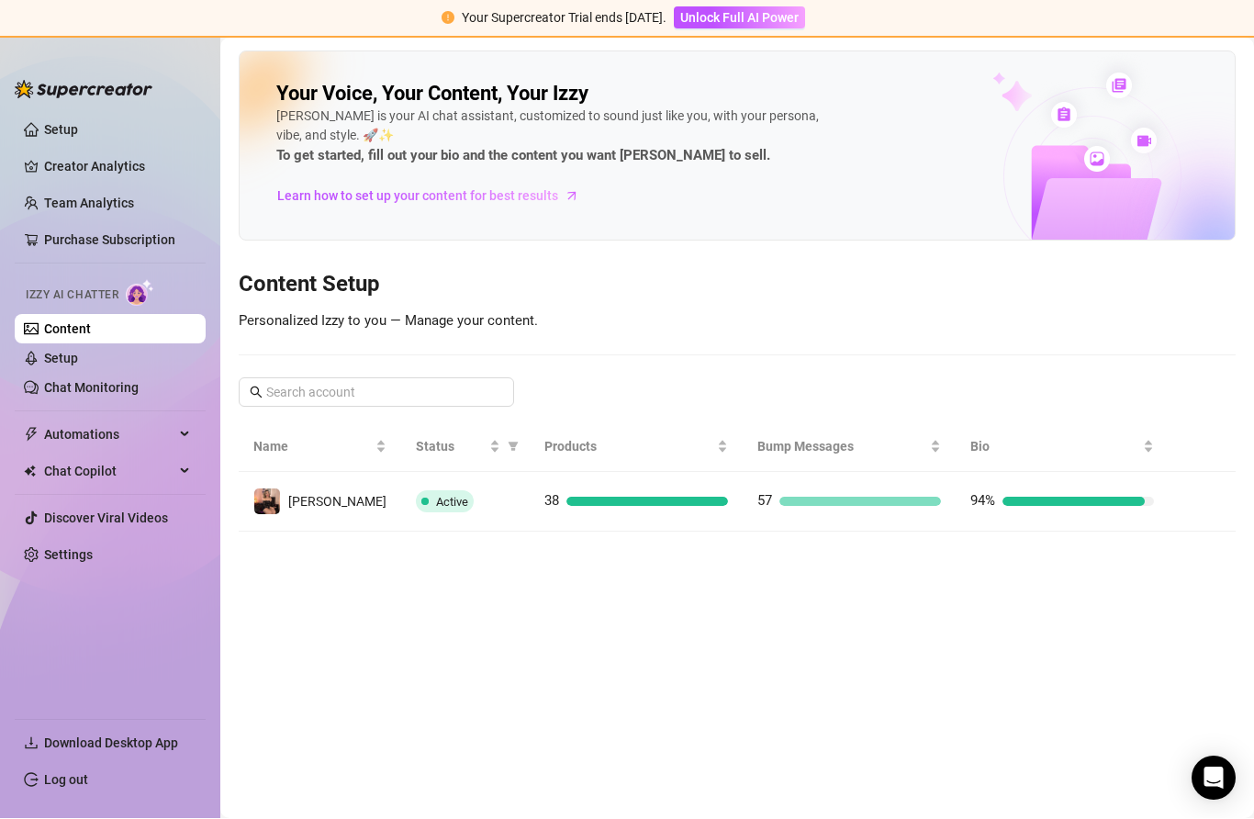
click at [139, 381] on link "Chat Monitoring" at bounding box center [91, 388] width 95 height 15
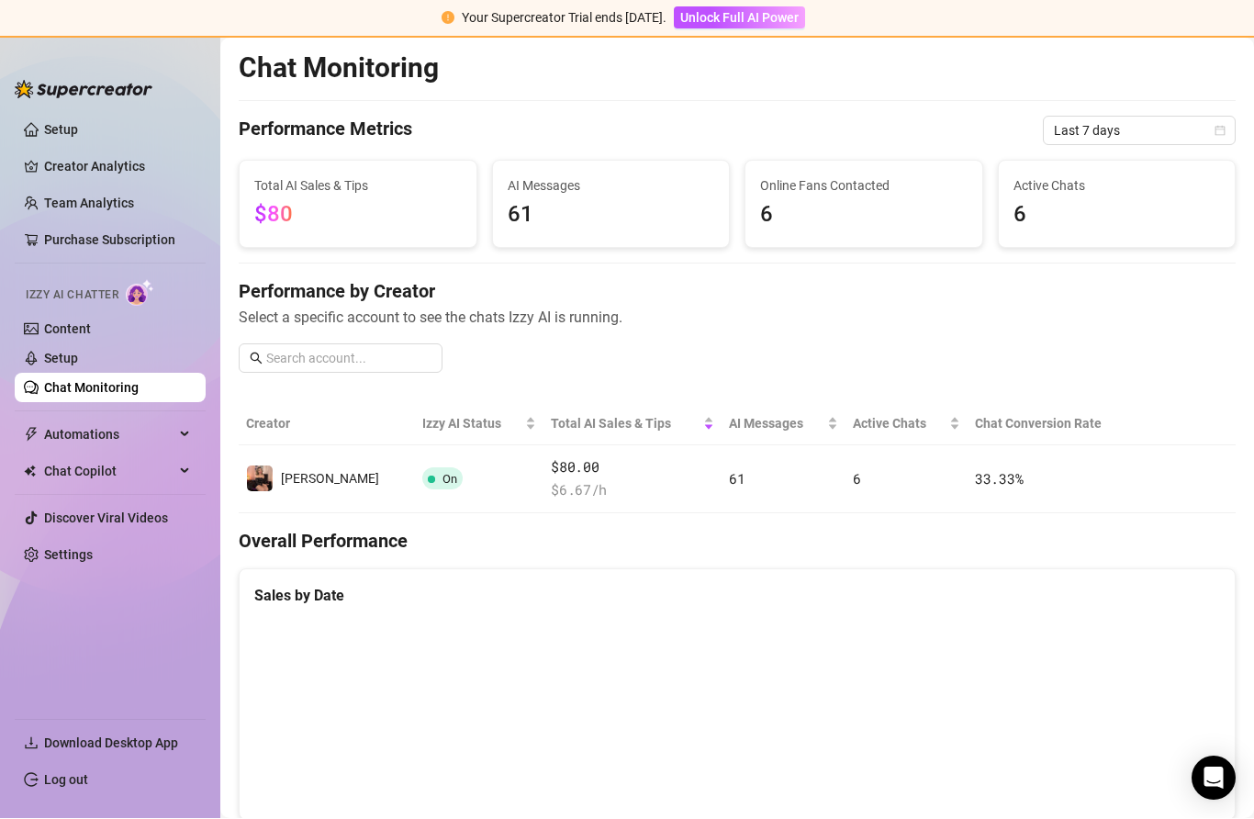
click at [78, 357] on link "Setup" at bounding box center [61, 359] width 34 height 15
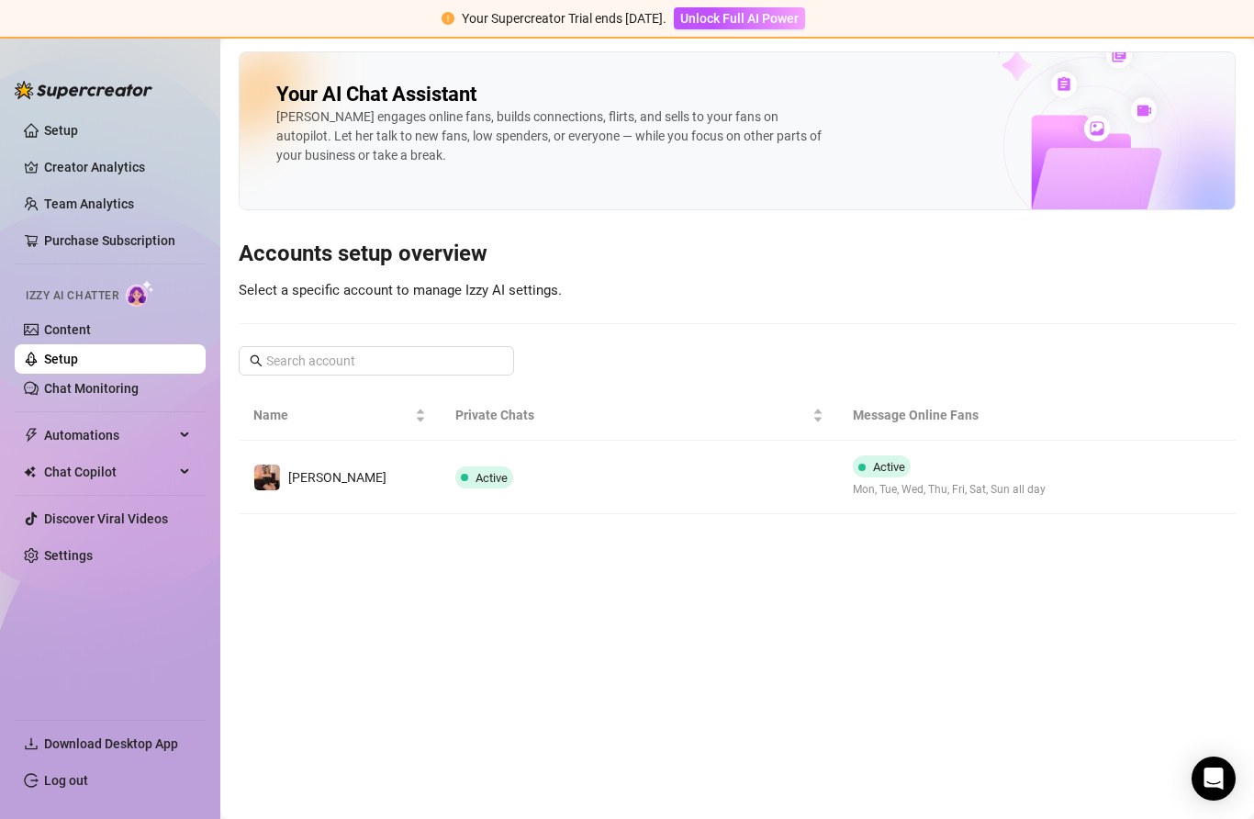
click at [78, 131] on link "Setup" at bounding box center [61, 130] width 34 height 15
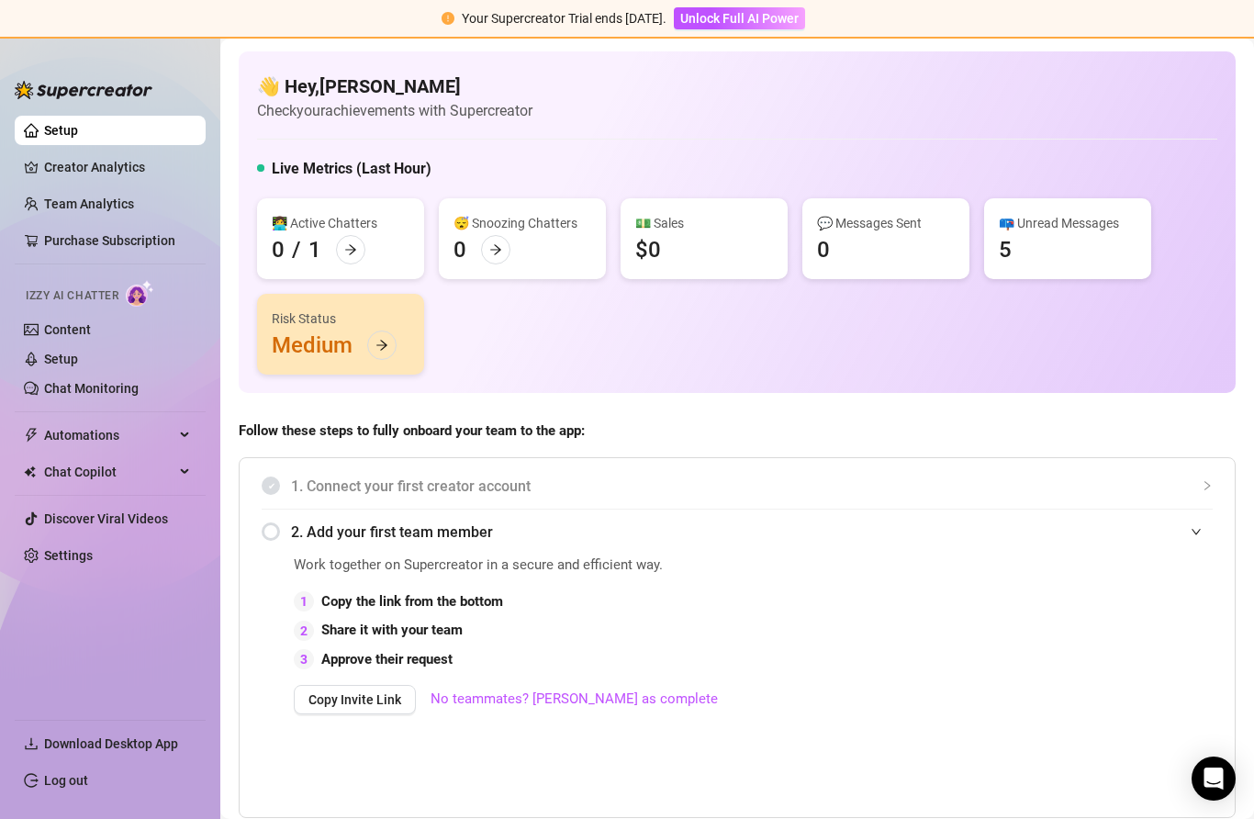
click at [160, 522] on link "Discover Viral Videos" at bounding box center [106, 518] width 124 height 15
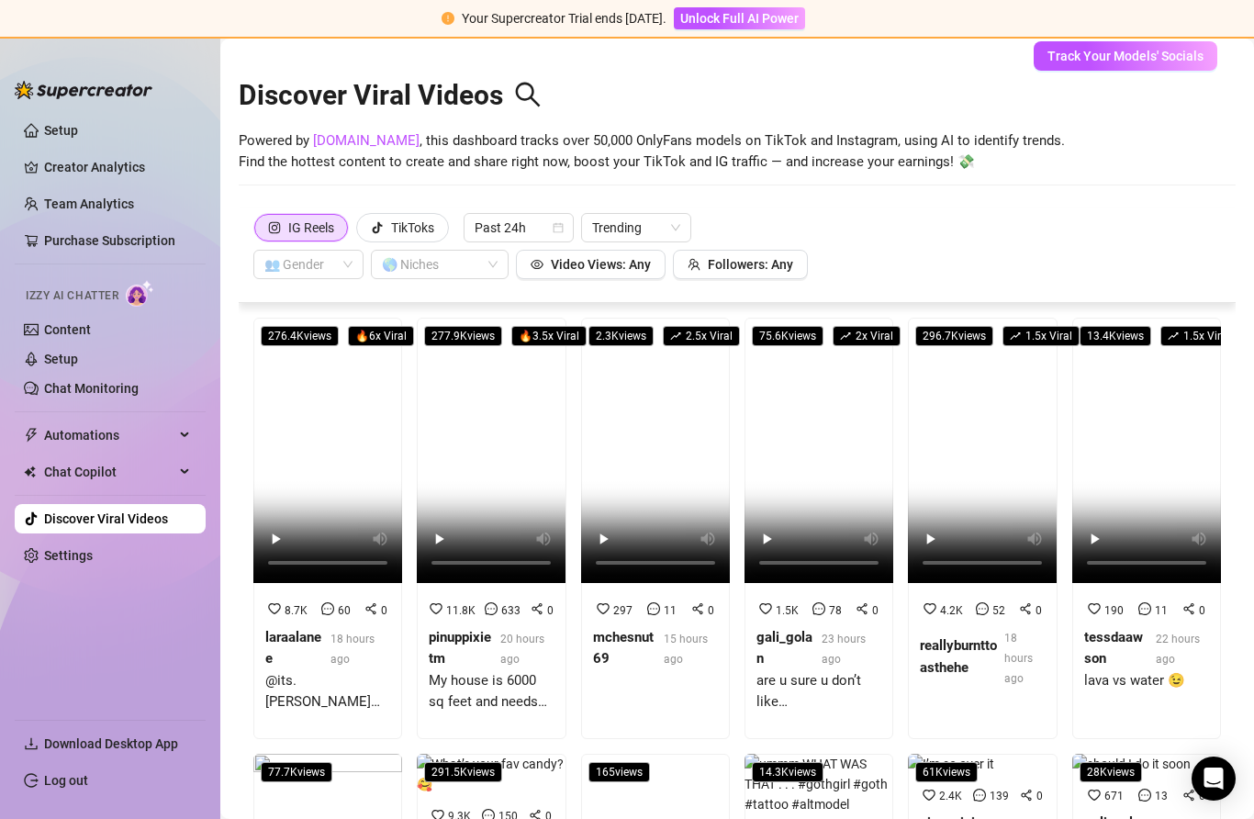
click at [667, 236] on span "Trending" at bounding box center [636, 228] width 88 height 28
click at [647, 302] on div "Most Views" at bounding box center [639, 293] width 81 height 20
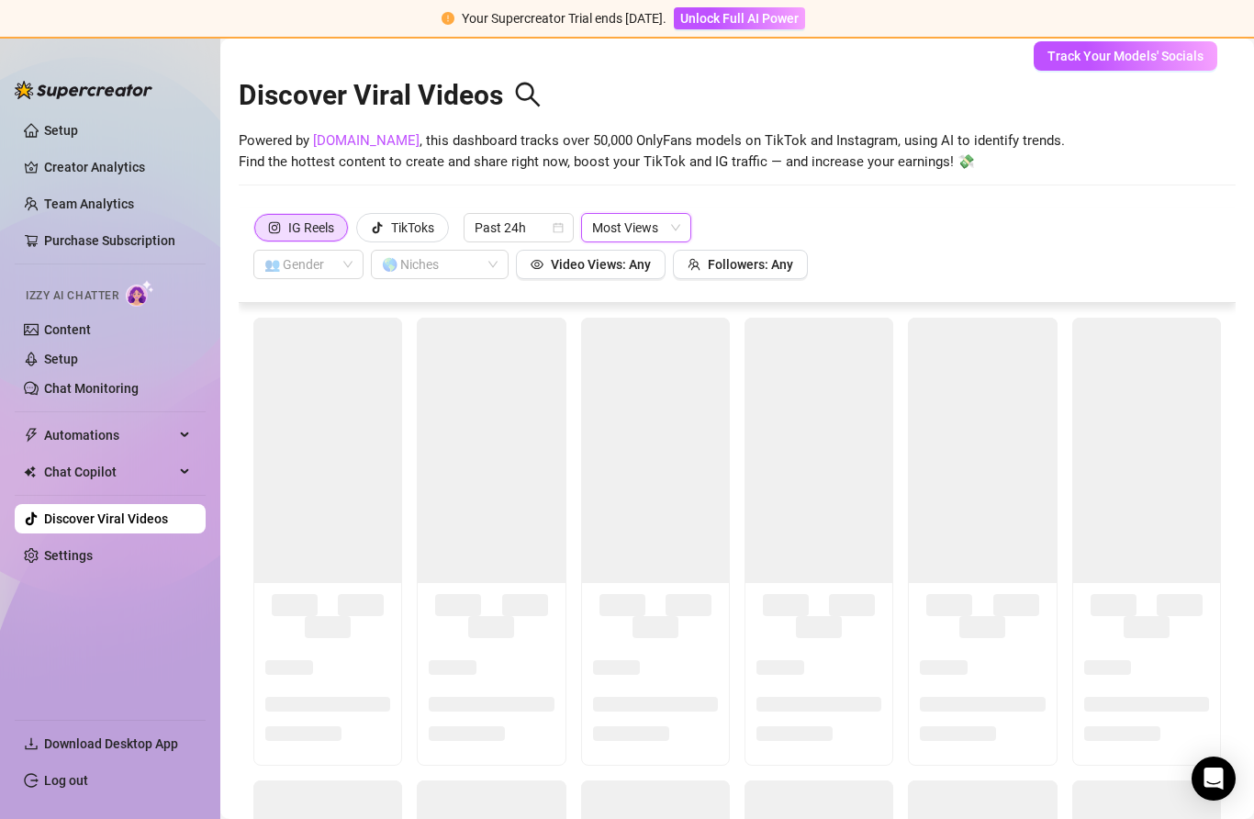
click at [658, 230] on span "Most Views" at bounding box center [636, 228] width 88 height 28
click at [641, 271] on div "Trending" at bounding box center [639, 263] width 81 height 20
click at [539, 240] on span "Past 24h" at bounding box center [519, 228] width 88 height 28
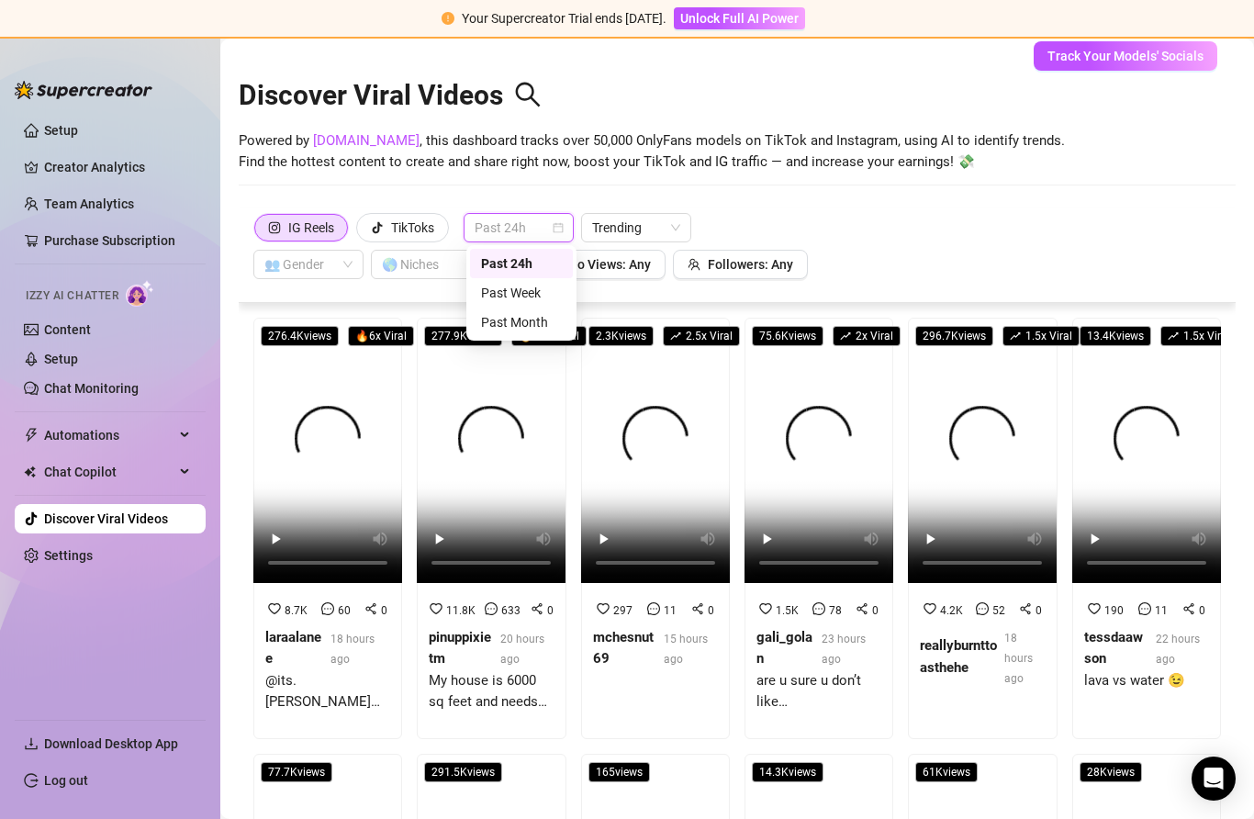
click at [532, 237] on span "Past 24h" at bounding box center [519, 228] width 88 height 28
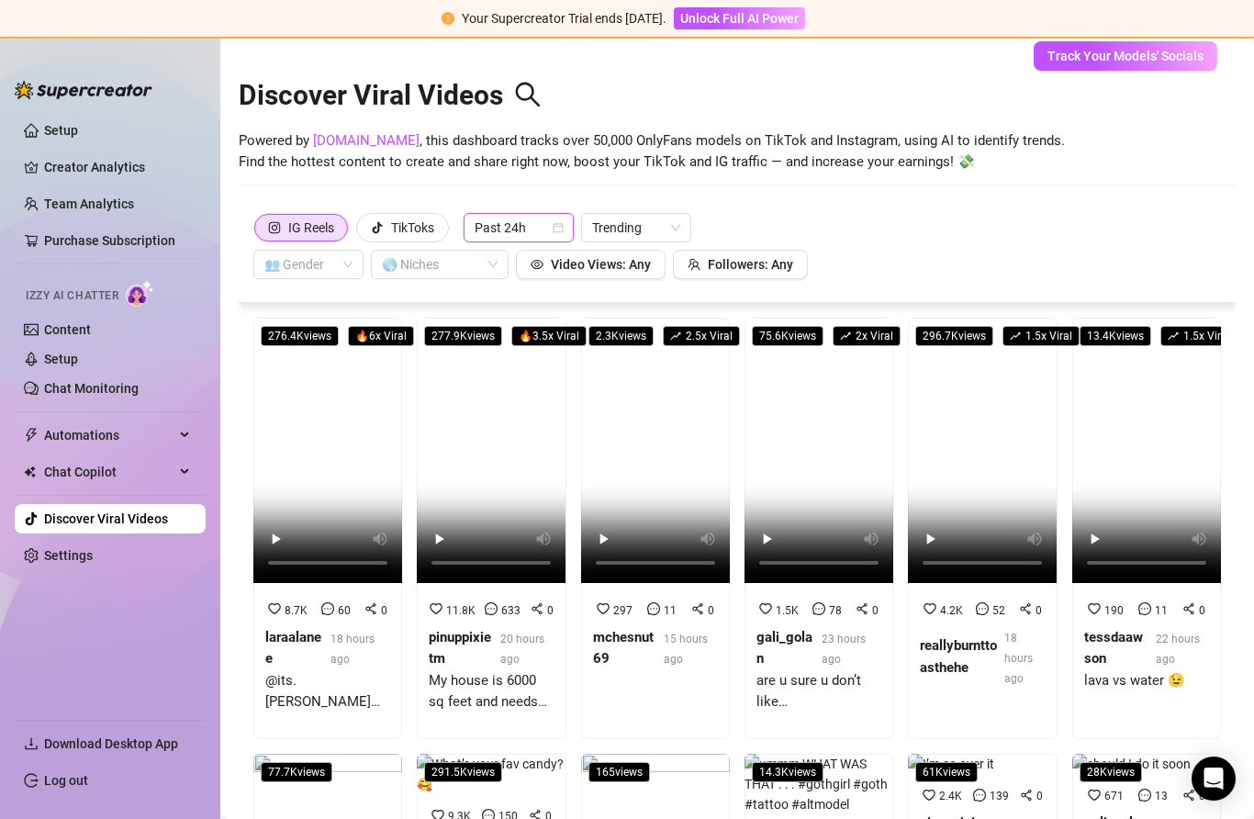
click at [146, 486] on span "Chat Copilot" at bounding box center [109, 471] width 130 height 29
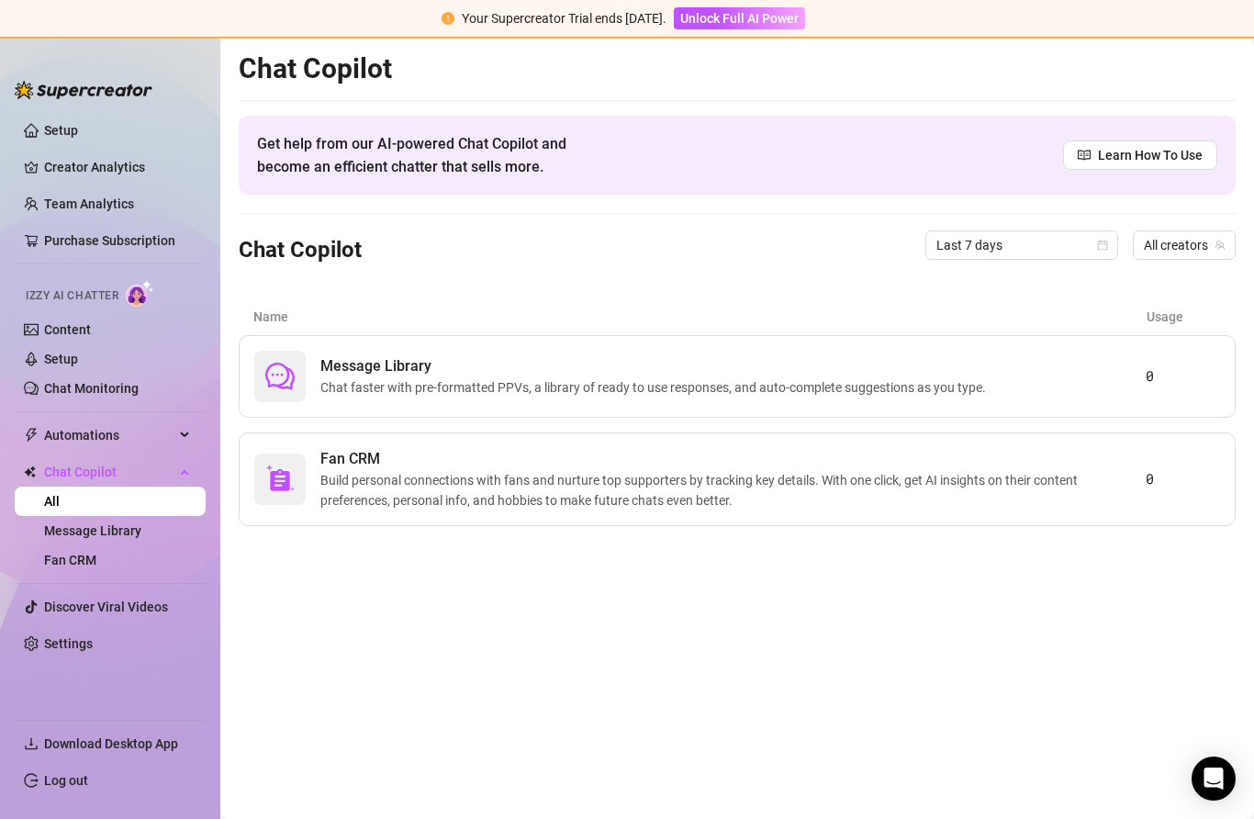
click at [134, 211] on link "Team Analytics" at bounding box center [89, 203] width 90 height 15
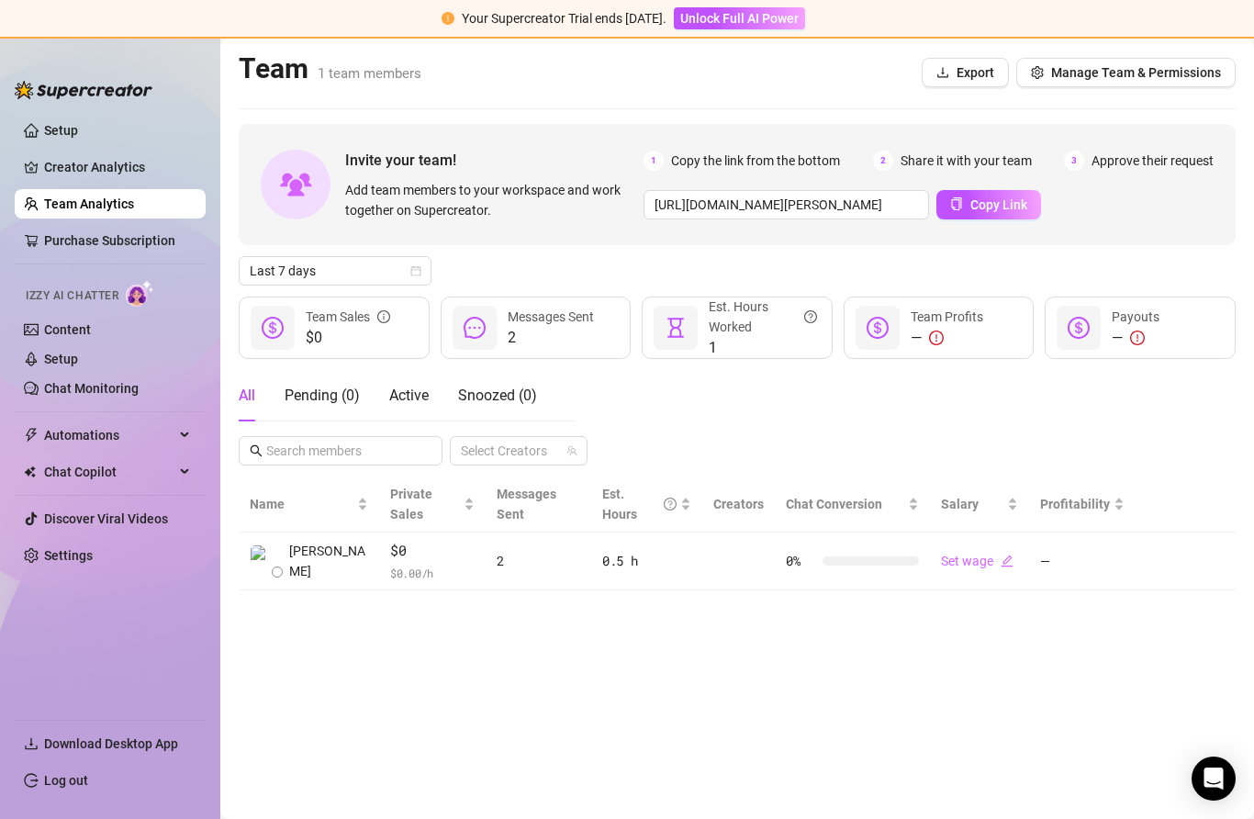
click at [166, 252] on link "Purchase Subscription" at bounding box center [117, 240] width 147 height 29
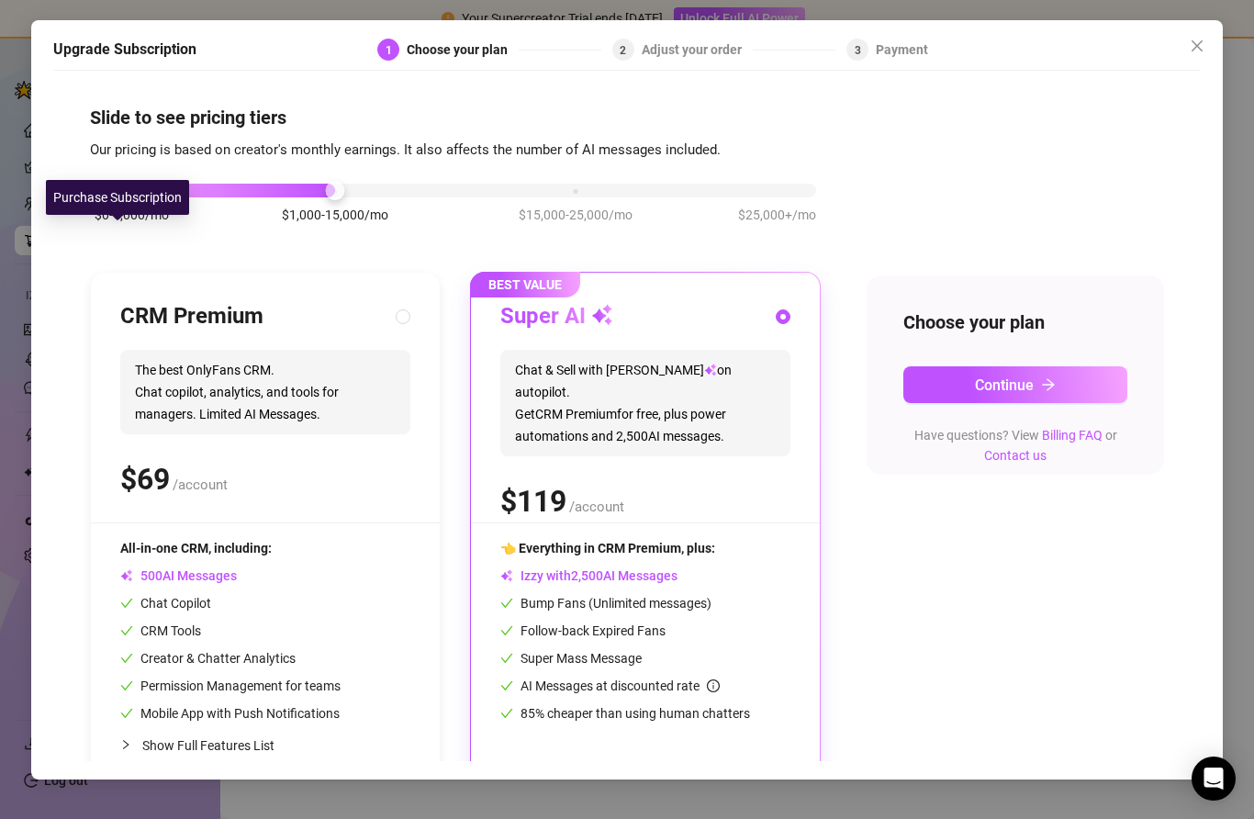
click at [1200, 48] on icon "close" at bounding box center [1197, 46] width 15 height 15
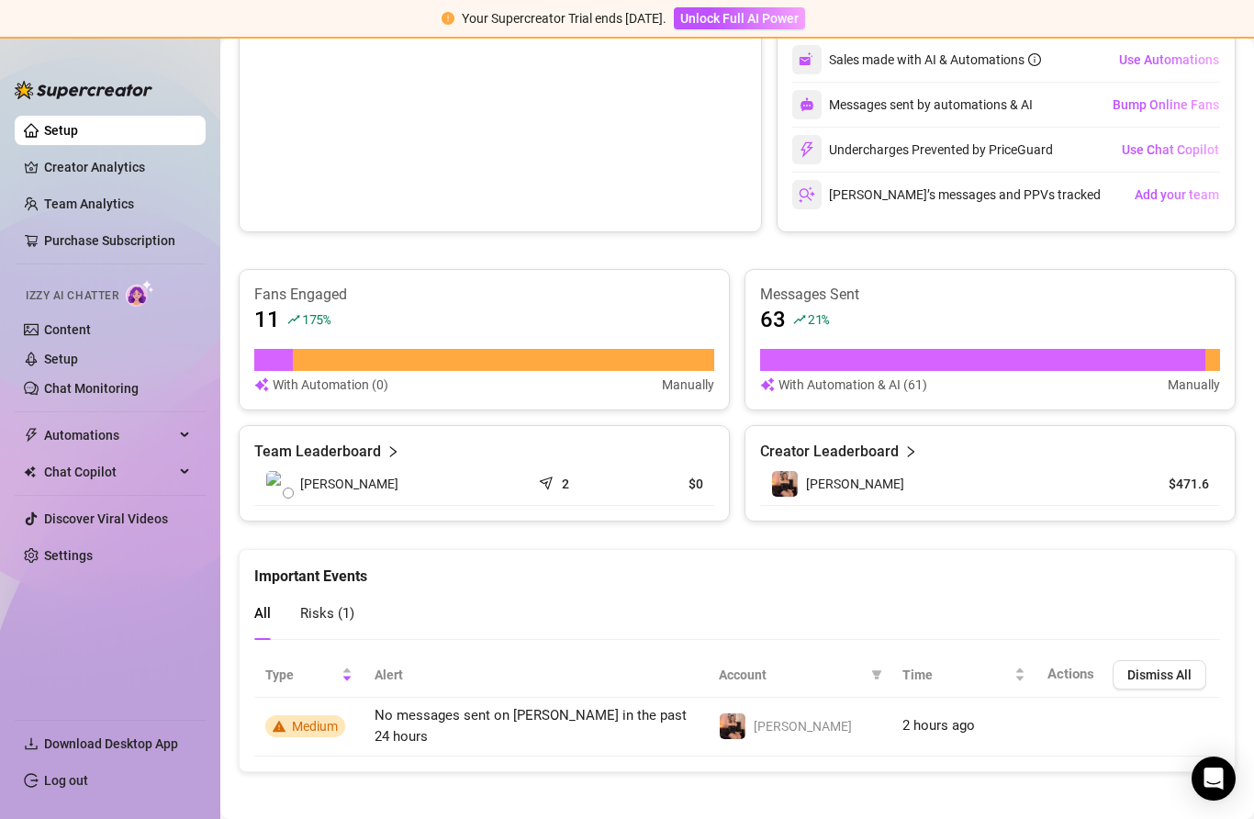
scroll to position [931, 0]
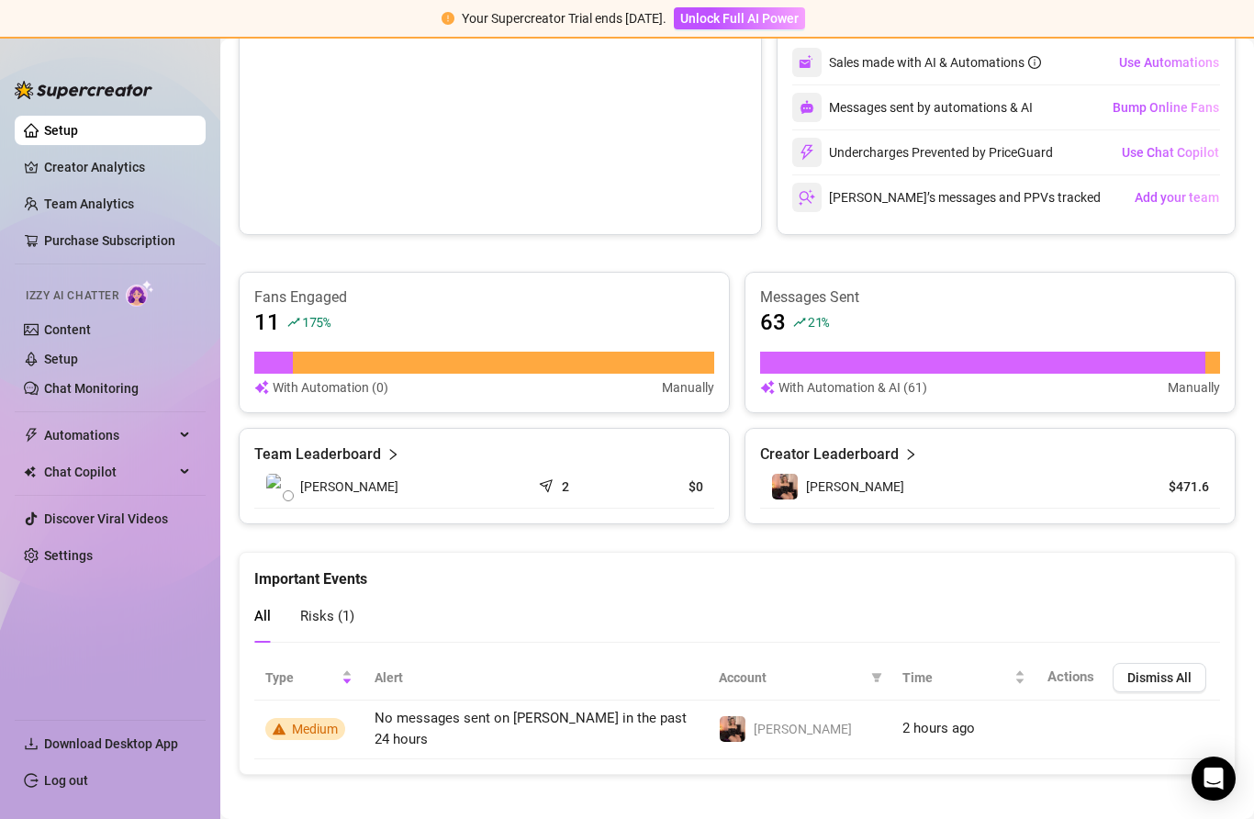
click at [0, 0] on span "View" at bounding box center [0, 0] width 0 height 0
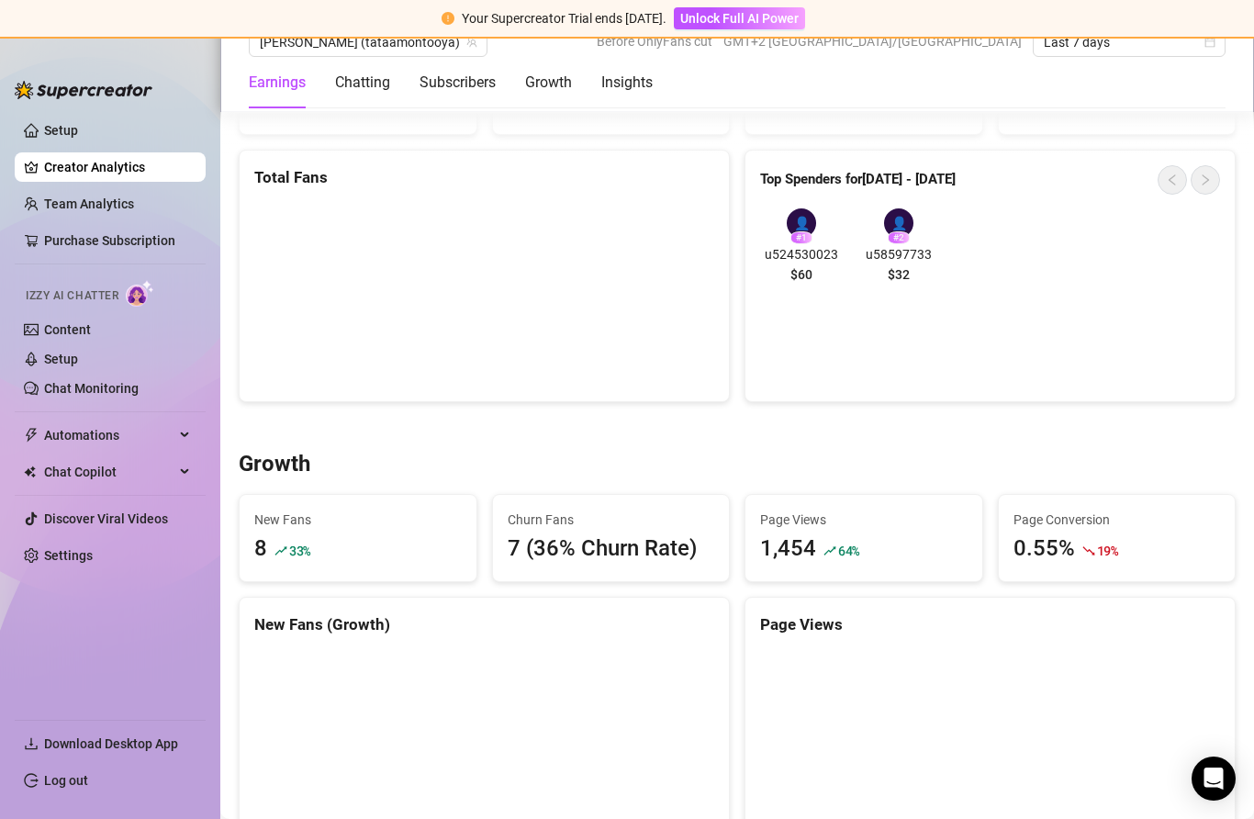
scroll to position [1269, 0]
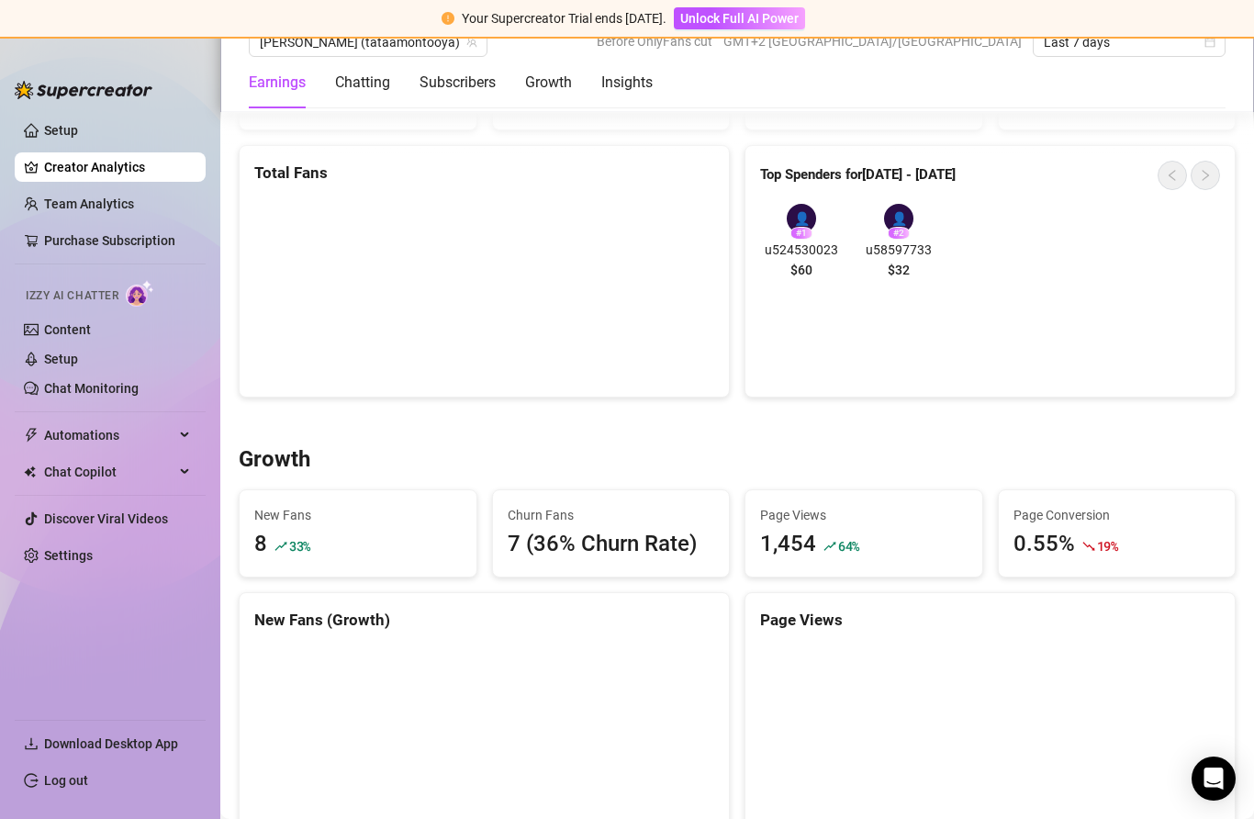
click at [1043, 252] on div "👤 # 1 u524530023 $60 👤 # 2 u58597733 $32" at bounding box center [990, 245] width 460 height 83
click at [881, 204] on div "👤 # 2 u58597733 $32" at bounding box center [899, 245] width 83 height 83
click at [802, 227] on div "# 1" at bounding box center [802, 233] width 22 height 13
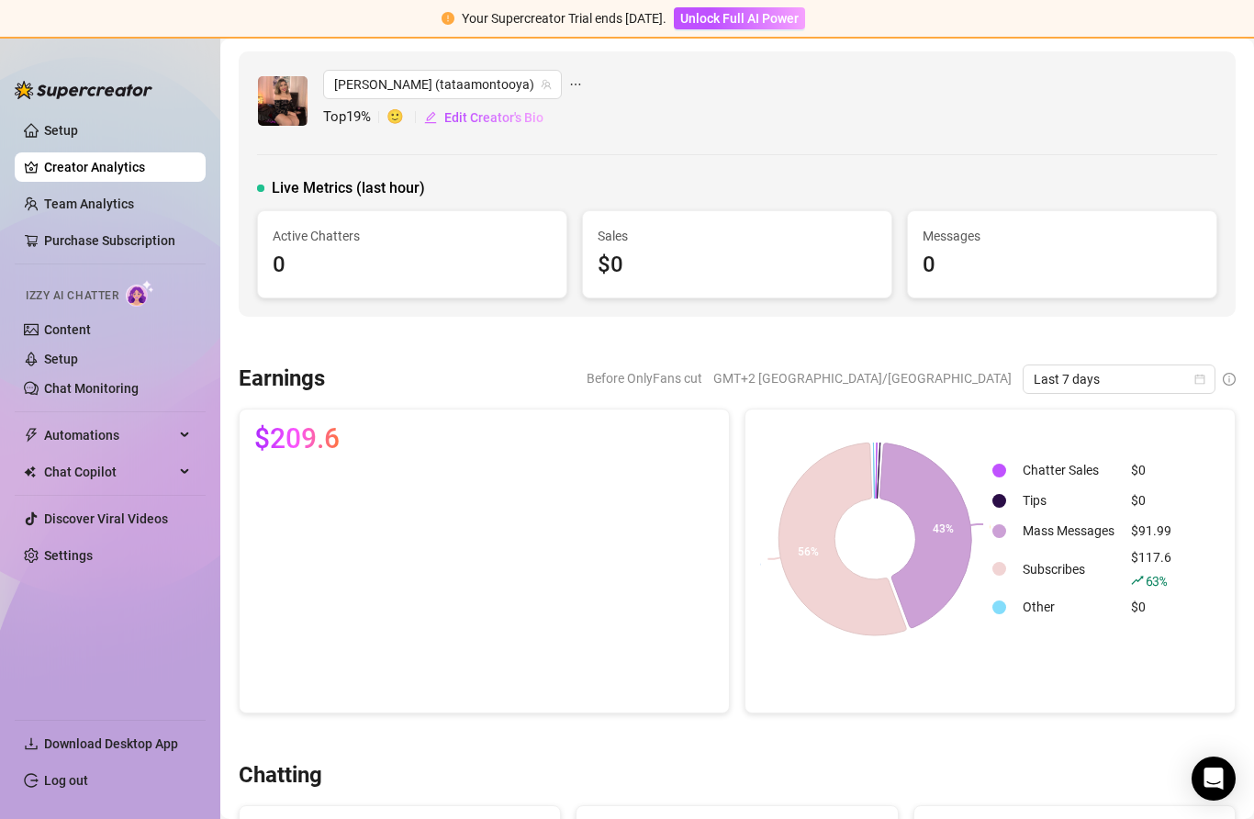
scroll to position [-5, 0]
click at [78, 126] on link "Setup" at bounding box center [61, 130] width 34 height 15
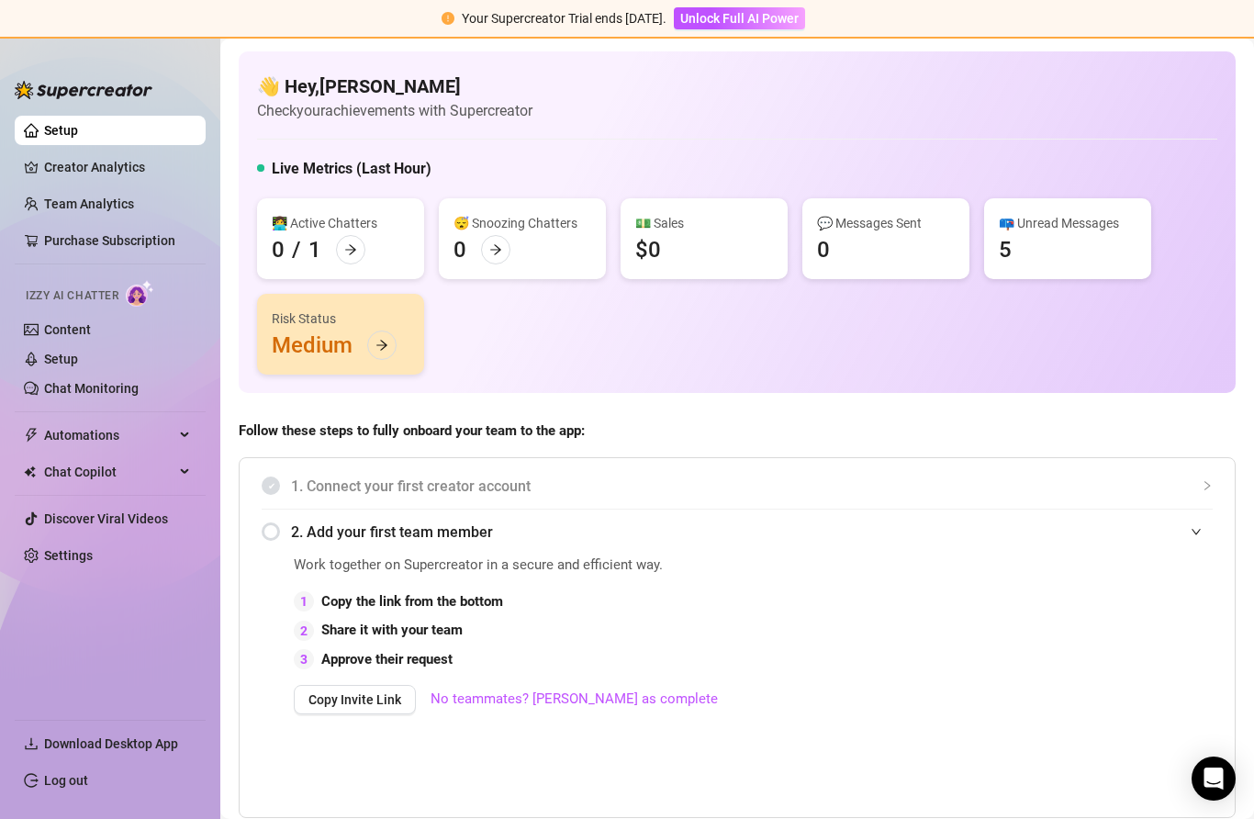
click at [149, 89] on img at bounding box center [84, 90] width 138 height 18
click at [131, 95] on img at bounding box center [84, 90] width 138 height 18
click at [114, 84] on img at bounding box center [84, 90] width 138 height 18
click at [105, 89] on img at bounding box center [84, 90] width 138 height 18
click at [140, 747] on span "Download Desktop App" at bounding box center [111, 743] width 134 height 15
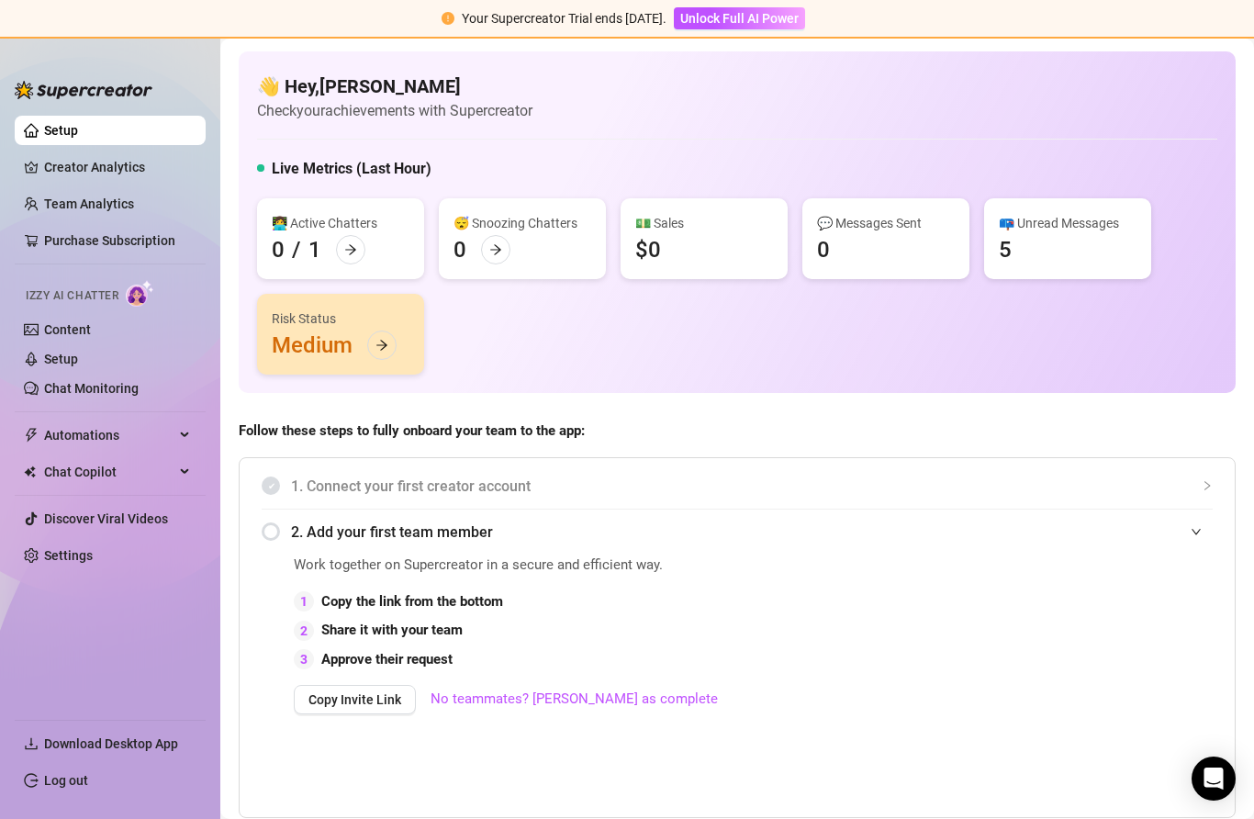
click at [126, 211] on link "Team Analytics" at bounding box center [89, 203] width 90 height 15
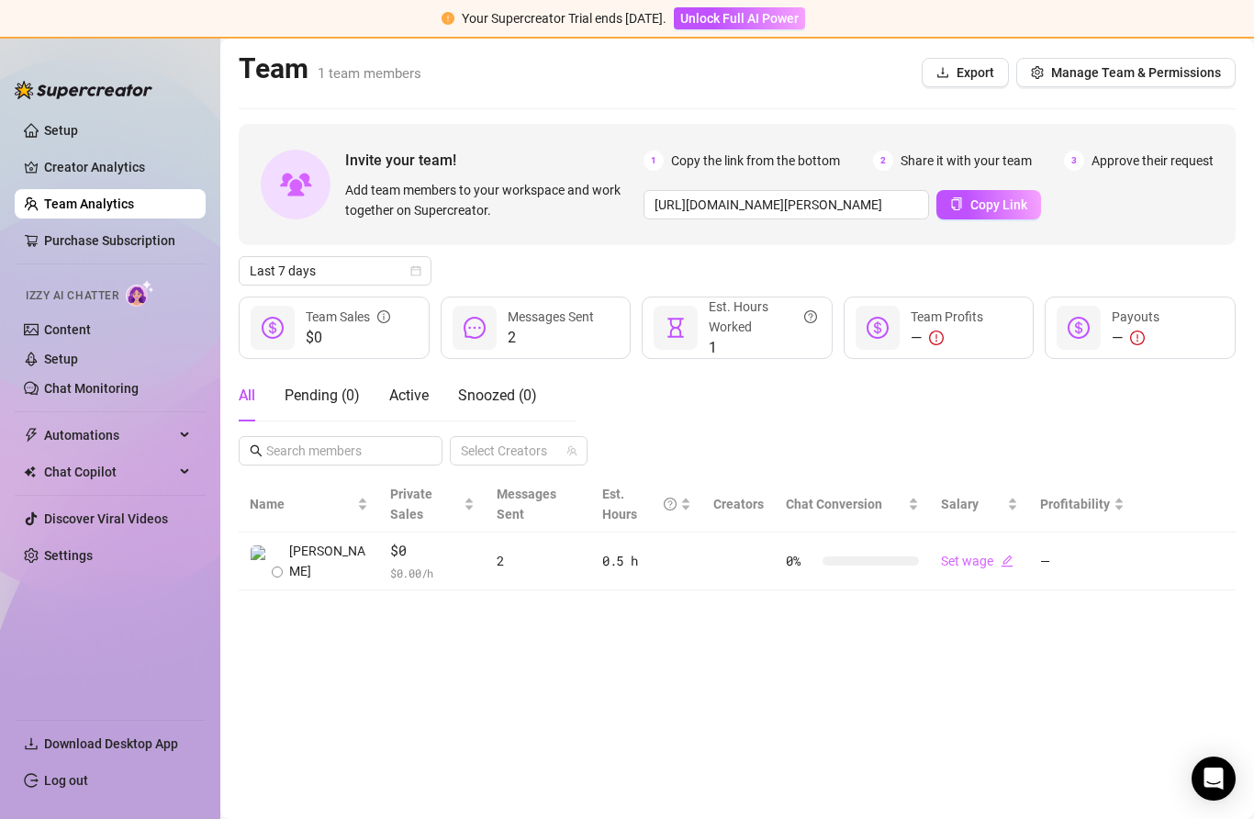
click at [563, 310] on span "Messages Sent" at bounding box center [551, 316] width 86 height 15
click at [490, 324] on div at bounding box center [475, 328] width 44 height 44
click at [497, 336] on div "2 Messages Sent" at bounding box center [536, 328] width 191 height 62
